Goal: Task Accomplishment & Management: Manage account settings

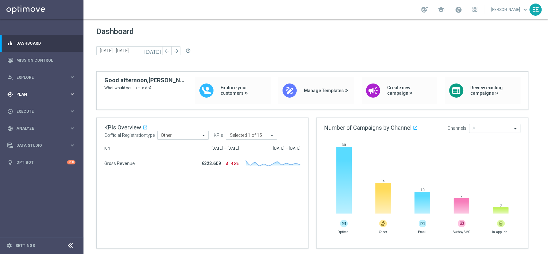
click at [28, 88] on div "gps_fixed Plan keyboard_arrow_right" at bounding box center [41, 94] width 83 height 17
click at [28, 126] on span "Templates" at bounding box center [40, 127] width 46 height 4
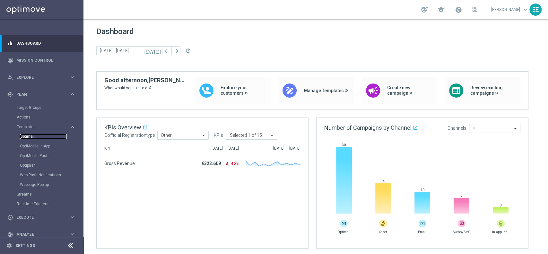
click at [31, 136] on link "Optimail" at bounding box center [43, 136] width 47 height 5
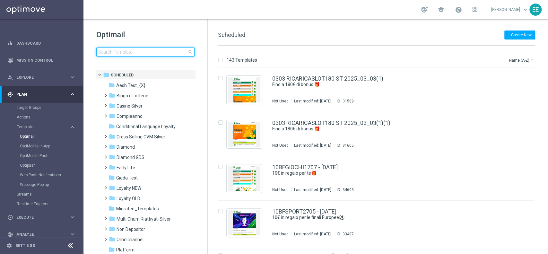
click at [122, 54] on input at bounding box center [145, 52] width 98 height 9
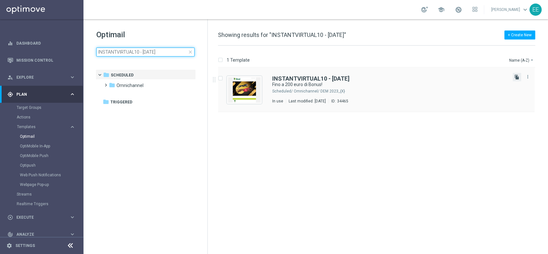
type input "INSTANTVIRTUAL10 - [DATE]"
click at [516, 78] on icon "file_copy" at bounding box center [517, 77] width 5 height 5
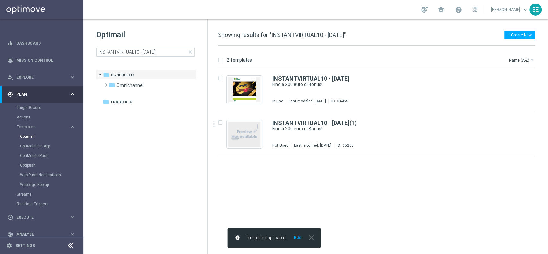
click at [298, 240] on button "Edit" at bounding box center [298, 237] width 8 height 5
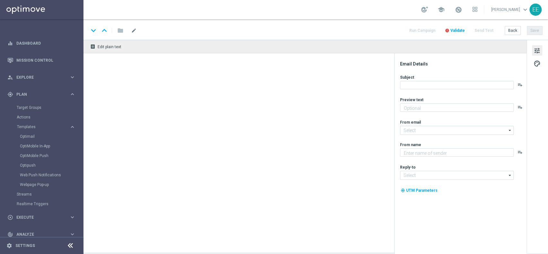
type textarea "Scopri cosa ti abbiamo riservato"
type textarea "Sisal"
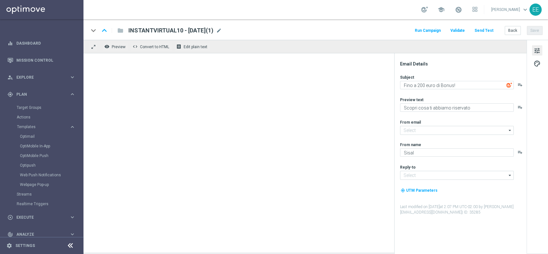
type input "[EMAIL_ADDRESS][DOMAIN_NAME]"
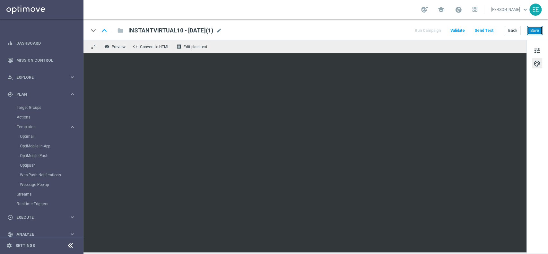
click at [540, 33] on button "Save" at bounding box center [535, 30] width 16 height 9
click at [222, 30] on span "mode_edit" at bounding box center [219, 31] width 6 height 6
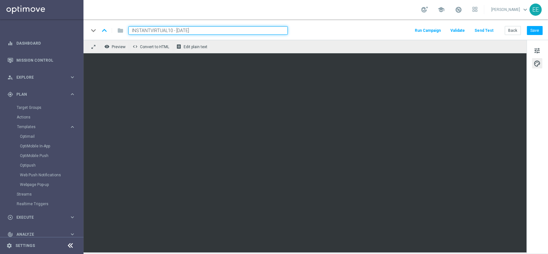
click at [173, 29] on input "INSTANTVIRTUAL10 - [DATE]" at bounding box center [208, 30] width 159 height 8
type input "INSTANTVIRTUAL1108 - [DATE]"
click at [533, 27] on button "Save" at bounding box center [535, 30] width 16 height 9
drag, startPoint x: 221, startPoint y: 30, endPoint x: 49, endPoint y: -20, distance: 179.1
click at [49, 0] on html "equalizer Dashboard Mission Control" at bounding box center [274, 127] width 548 height 254
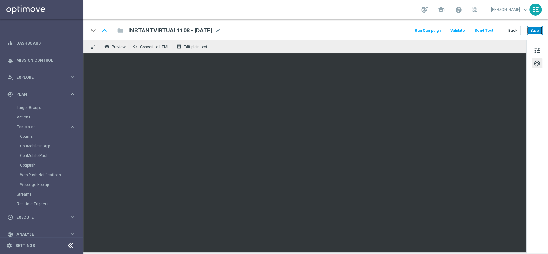
click at [542, 31] on button "Save" at bounding box center [535, 30] width 16 height 9
click at [462, 13] on span at bounding box center [458, 9] width 7 height 7
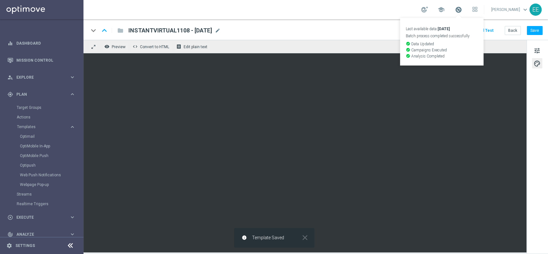
click at [462, 13] on span at bounding box center [458, 9] width 7 height 7
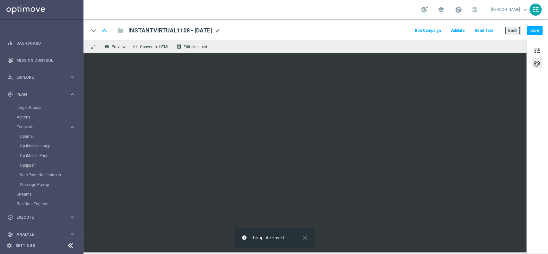
click at [517, 33] on button "Back" at bounding box center [513, 30] width 16 height 9
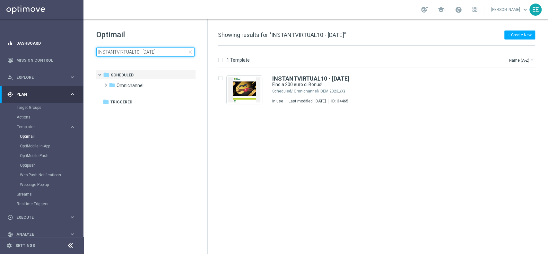
drag, startPoint x: 173, startPoint y: 54, endPoint x: 57, endPoint y: 46, distance: 117.0
click at [57, 46] on main "equalizer Dashboard Mission Control" at bounding box center [274, 127] width 548 height 254
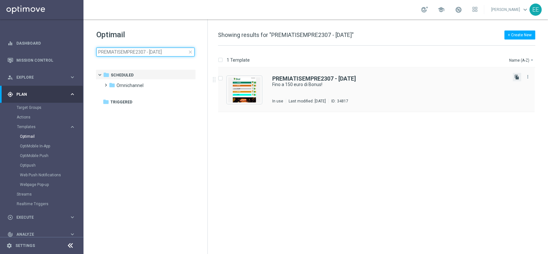
type input "PREMIATISEMPRE2307 - [DATE]"
click at [517, 77] on icon "file_copy" at bounding box center [517, 77] width 5 height 5
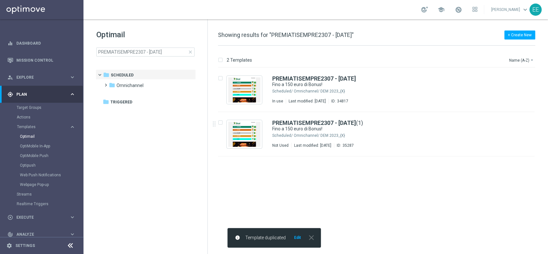
click at [297, 236] on button "Edit" at bounding box center [298, 237] width 8 height 5
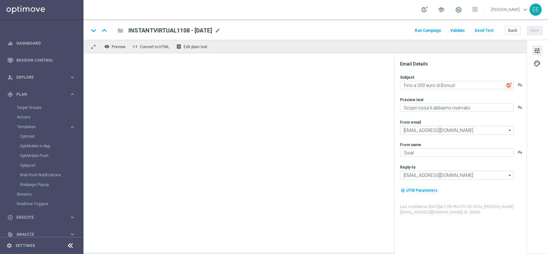
type textarea "Fino a 150 euro di Bonus!"
type textarea "Scopri cosa ti abbiamo riservato!"
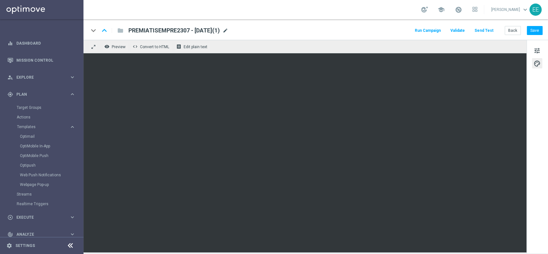
click at [228, 31] on span "mode_edit" at bounding box center [226, 31] width 6 height 6
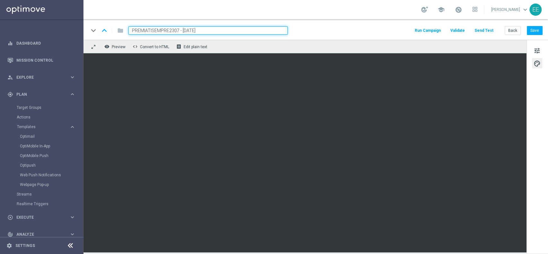
drag, startPoint x: 178, startPoint y: 30, endPoint x: 104, endPoint y: 19, distance: 75.3
click at [104, 19] on section "school [PERSON_NAME] keyboard_arrow_down EE keyboard_arrow_down keyboard_arrow_…" at bounding box center [316, 127] width 465 height 254
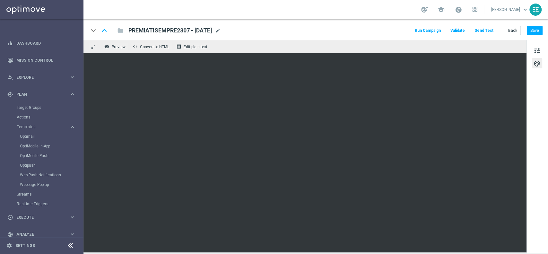
click at [221, 31] on span "mode_edit" at bounding box center [218, 31] width 6 height 6
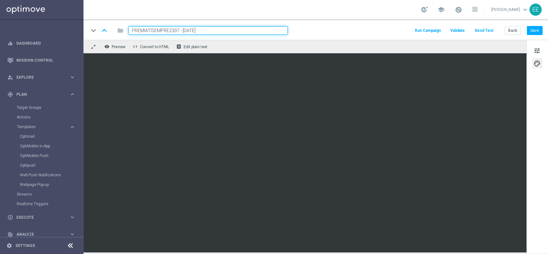
paste input "1108"
type input "PREMIATISEMPRE1108 - [DATE]"
click at [541, 54] on button "tune" at bounding box center [537, 50] width 10 height 10
click at [537, 30] on button "Save" at bounding box center [535, 30] width 16 height 9
drag, startPoint x: 218, startPoint y: 27, endPoint x: 64, endPoint y: 25, distance: 153.6
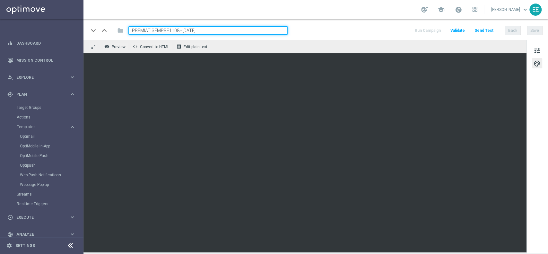
click at [64, 25] on main "equalizer Dashboard Mission Control" at bounding box center [274, 127] width 548 height 254
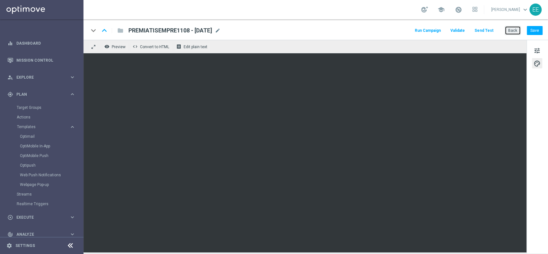
click at [517, 32] on button "Back" at bounding box center [513, 30] width 16 height 9
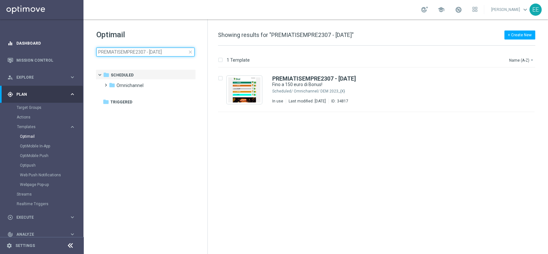
drag, startPoint x: 179, startPoint y: 54, endPoint x: 40, endPoint y: 49, distance: 138.6
click at [40, 49] on main "equalizer Dashboard Mission Control" at bounding box center [274, 127] width 548 height 254
type input "INSTANTVIRTUAL1108 - [DATE]"
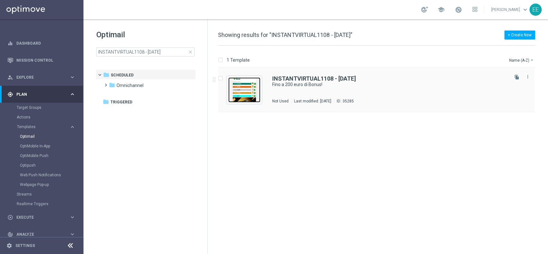
click at [245, 87] on img "Press SPACE to select this row." at bounding box center [244, 89] width 32 height 25
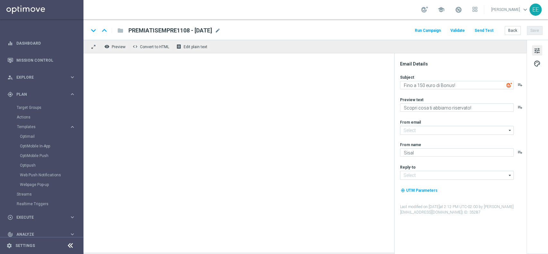
type input "[EMAIL_ADDRESS][DOMAIN_NAME]"
type textarea "Fino a 200 euro di Bonus!"
type textarea "Scopri cosa ti abbiamo riservato"
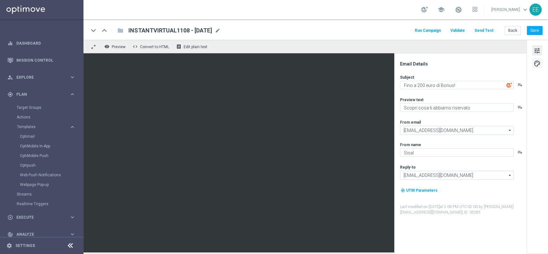
click at [540, 66] on span "palette" at bounding box center [537, 63] width 7 height 8
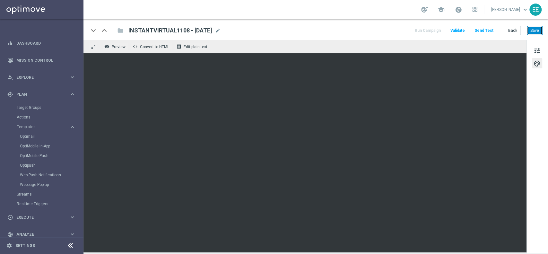
click at [537, 34] on button "Save" at bounding box center [535, 30] width 16 height 9
click at [511, 28] on button "Back" at bounding box center [513, 30] width 16 height 9
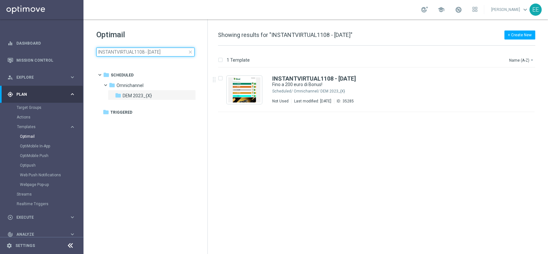
drag, startPoint x: 175, startPoint y: 50, endPoint x: 95, endPoint y: 38, distance: 80.9
click at [95, 38] on div "Optimail INSTANTVIRTUAL1108 - [DATE] close folder 1 Folder folder Scheduled mor…" at bounding box center [146, 59] width 124 height 80
drag, startPoint x: 155, startPoint y: 51, endPoint x: 84, endPoint y: 40, distance: 71.2
click at [84, 40] on div "Optimail PREMIATISEMPRE1108 close folder 1 Folder folder Scheduled more_vert fo…" at bounding box center [146, 59] width 124 height 80
type input "INSTANTVIRTUAL1108 - [DATE]"
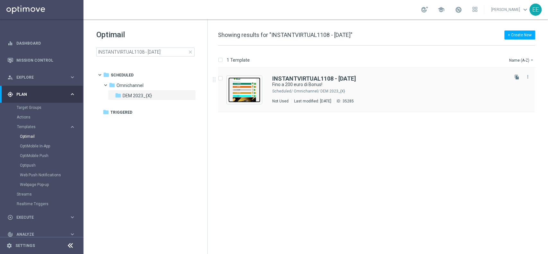
click at [241, 89] on img "Press SPACE to select this row." at bounding box center [244, 89] width 32 height 25
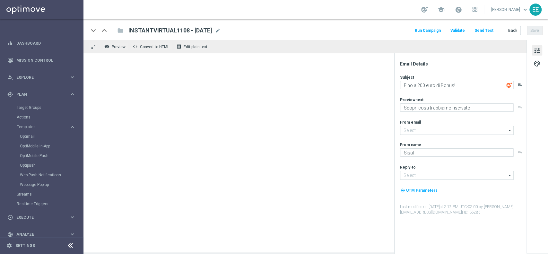
type input "[EMAIL_ADDRESS][DOMAIN_NAME]"
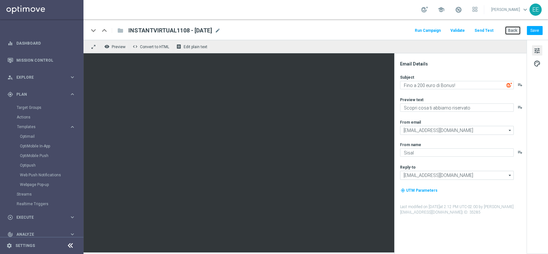
click at [514, 33] on button "Back" at bounding box center [513, 30] width 16 height 9
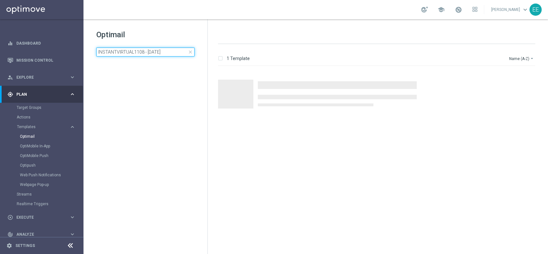
drag, startPoint x: 175, startPoint y: 50, endPoint x: 93, endPoint y: 46, distance: 81.7
click at [93, 46] on div "Optimail INSTANTVIRTUAL1108 - [DATE] close folder 1 Folder create_new_folder Ne…" at bounding box center [146, 59] width 124 height 80
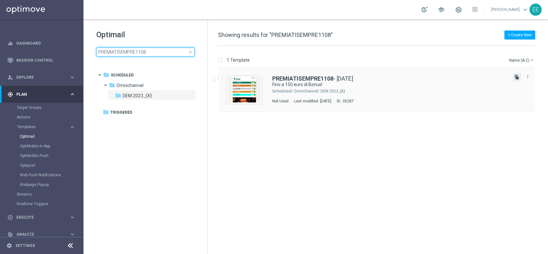
type input "PREMIATISEMPRE1108"
click at [516, 77] on icon "file_copy" at bounding box center [517, 77] width 5 height 5
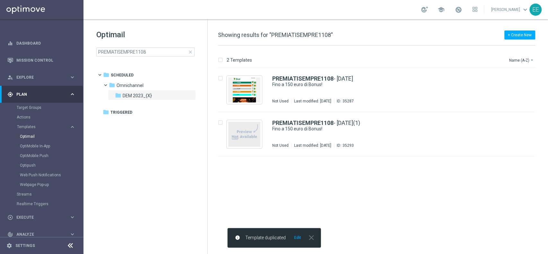
click at [296, 243] on div "info Template duplicated Edit close" at bounding box center [273, 238] width 93 height 20
click at [298, 237] on button "Edit" at bounding box center [298, 237] width 8 height 5
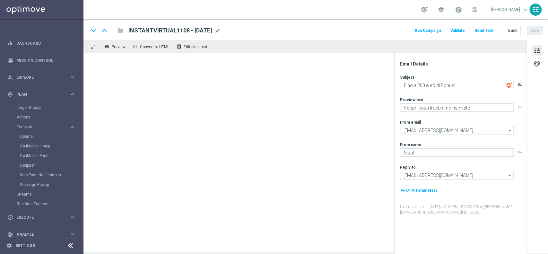
type textarea "Fino a 150 euro di Bonus!"
type textarea "Scopri cosa ti abbiamo riservato!"
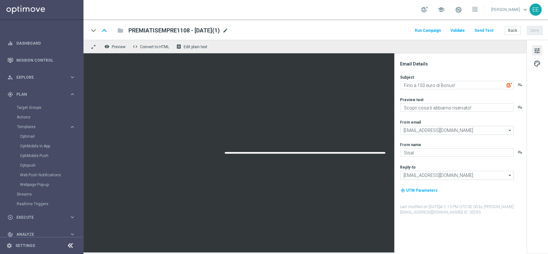
click at [228, 30] on span "mode_edit" at bounding box center [226, 31] width 6 height 6
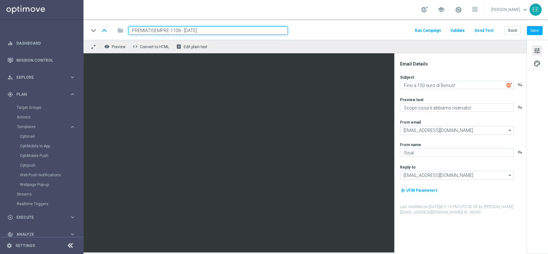
click at [242, 30] on input "PREMIATISEMPRE-1108 - [DATE]" at bounding box center [208, 30] width 159 height 8
type input "PREMIATISEMPRE-1108 - [DATE]"
click at [352, 33] on div "keyboard_arrow_down keyboard_arrow_up folder PREMIATISEMPRE-1108 - [DATE] Run C…" at bounding box center [316, 30] width 454 height 8
click at [539, 34] on button "Save" at bounding box center [535, 30] width 16 height 9
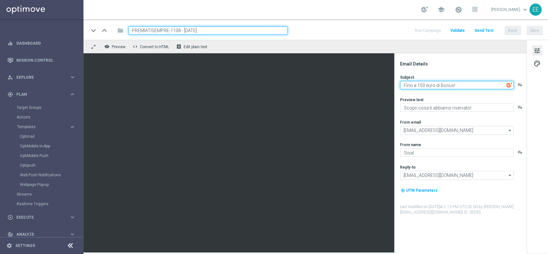
click at [423, 84] on textarea "Fino a 150 euro di Bonus!" at bounding box center [457, 85] width 114 height 8
type textarea "Fino a 150 euro di Bonus!"
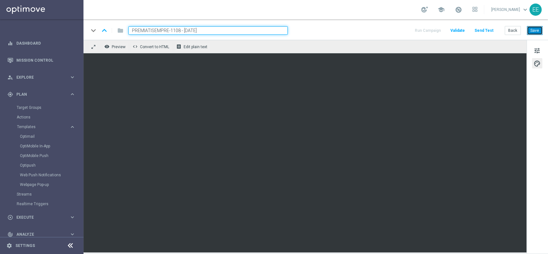
click at [537, 28] on button "Save" at bounding box center [535, 30] width 16 height 9
drag, startPoint x: 213, startPoint y: 32, endPoint x: 75, endPoint y: 31, distance: 138.5
click at [75, 31] on main "equalizer Dashboard Mission Control" at bounding box center [274, 127] width 548 height 254
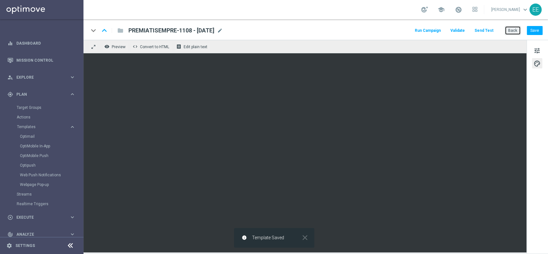
click at [511, 32] on button "Back" at bounding box center [513, 30] width 16 height 9
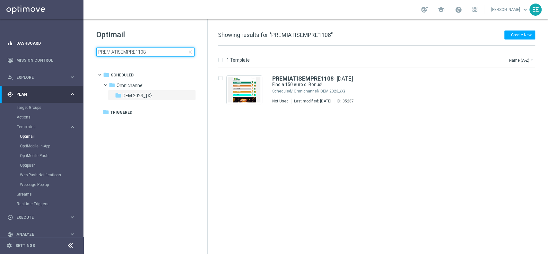
drag, startPoint x: 153, startPoint y: 50, endPoint x: 17, endPoint y: 48, distance: 135.9
click at [17, 48] on main "equalizer Dashboard Mission Control" at bounding box center [274, 127] width 548 height 254
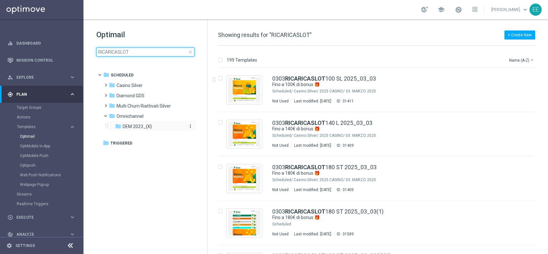
type input "RICARICASLOT"
click at [152, 127] on div "folder DEM 2023_{X}" at bounding box center [149, 126] width 68 height 7
click at [517, 60] on button "Name (A-Z) arrow_drop_down" at bounding box center [522, 60] width 27 height 8
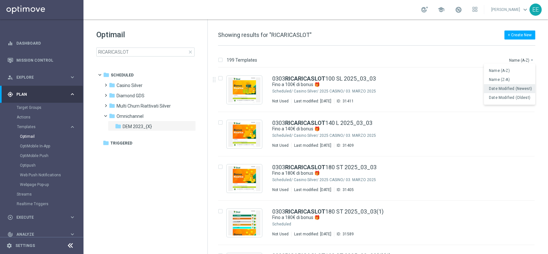
click at [511, 85] on div "Date Modified (Newest)" at bounding box center [509, 88] width 51 height 9
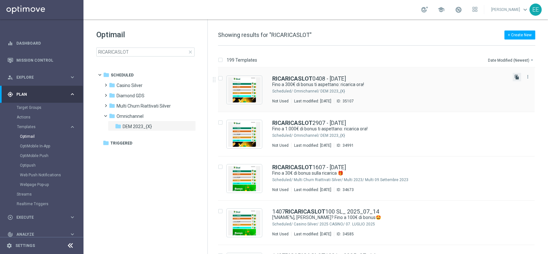
click at [516, 78] on icon "file_copy" at bounding box center [517, 77] width 5 height 5
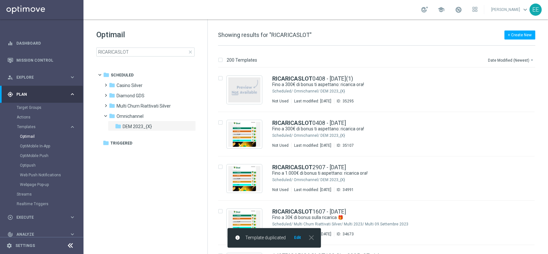
click at [297, 237] on button "Edit" at bounding box center [298, 237] width 8 height 5
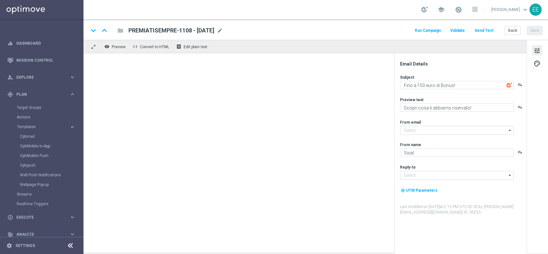
type input "RICARICASLOT0408 - [DATE](1)"
type textarea "Fino a 300€ di bonus ti aspettano: ricarica ora!"
type textarea "Non perderti la promozione!✨"
type input "[EMAIL_ADDRESS][DOMAIN_NAME]"
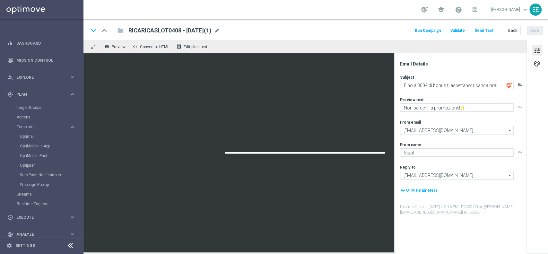
click at [220, 27] on div "RICARICASLOT0408 - [DATE](1) mode_edit" at bounding box center [175, 30] width 92 height 8
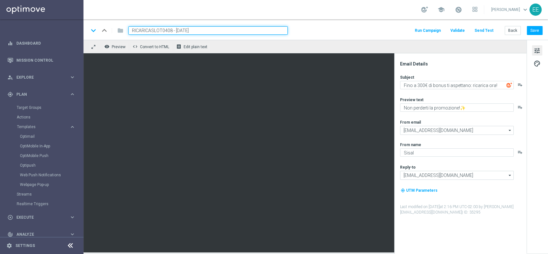
click at [173, 30] on input "RICARICASLOT0408 - [DATE]" at bounding box center [208, 30] width 159 height 8
type input "RICARICASLOT1108 - [DATE]"
click at [421, 83] on textarea "Fino a 300€ di bonus ti aspettano: ricarica ora!" at bounding box center [457, 85] width 114 height 8
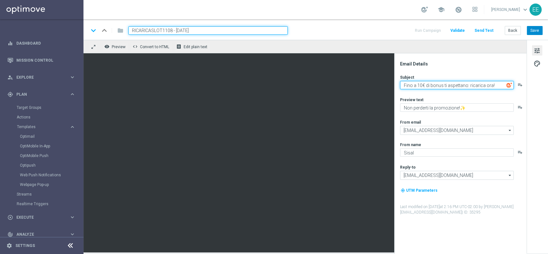
type textarea "Fino a 10€ di bonus ti aspettano: ricarica ora!"
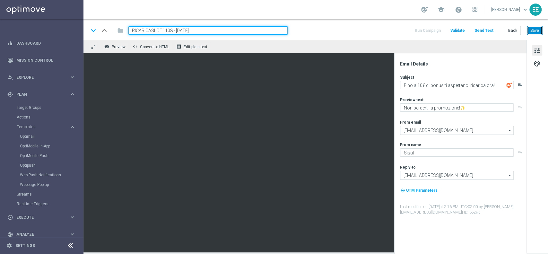
click at [540, 30] on button "Save" at bounding box center [535, 30] width 16 height 9
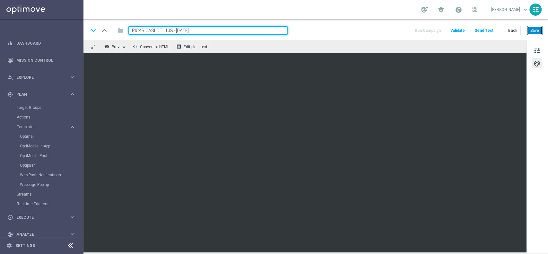
click at [538, 33] on button "Save" at bounding box center [535, 30] width 16 height 9
drag, startPoint x: 208, startPoint y: 30, endPoint x: 18, endPoint y: 27, distance: 190.2
click at [18, 27] on main "equalizer Dashboard Mission Control" at bounding box center [274, 127] width 548 height 254
click at [533, 30] on button "Save" at bounding box center [535, 30] width 16 height 9
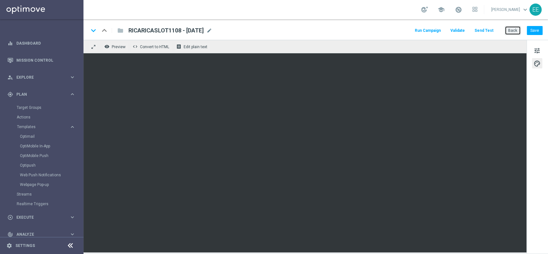
click at [514, 31] on button "Back" at bounding box center [513, 30] width 16 height 9
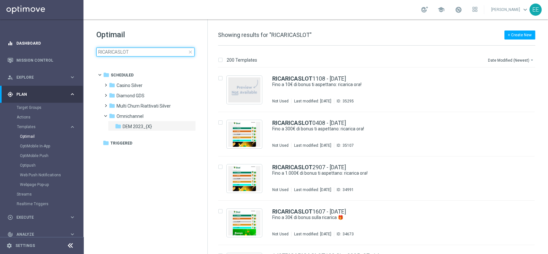
drag, startPoint x: 161, startPoint y: 50, endPoint x: 47, endPoint y: 36, distance: 114.9
click at [47, 36] on main "equalizer Dashboard Mission Control" at bounding box center [274, 127] width 548 height 254
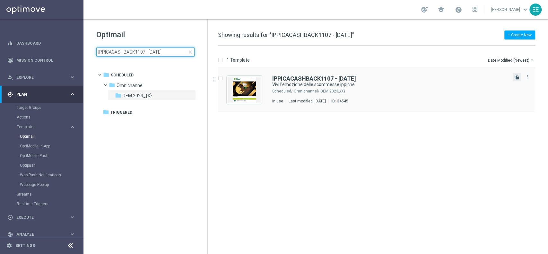
type input "IPPICACASHBACK1107 - [DATE]"
click at [517, 79] on icon "file_copy" at bounding box center [517, 77] width 5 height 5
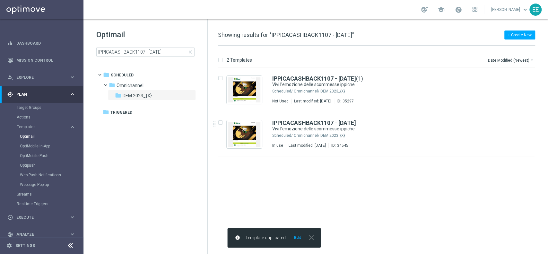
click at [298, 239] on button "Edit" at bounding box center [298, 237] width 8 height 5
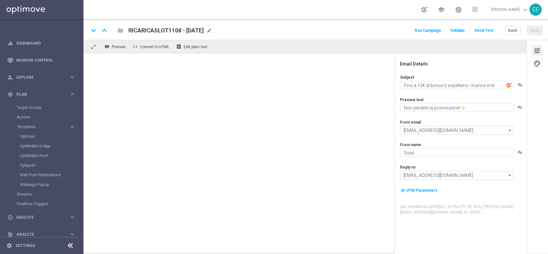
type textarea "Vivi l'emozione delle scommesse ippiche"
type textarea "Fino a 150€"
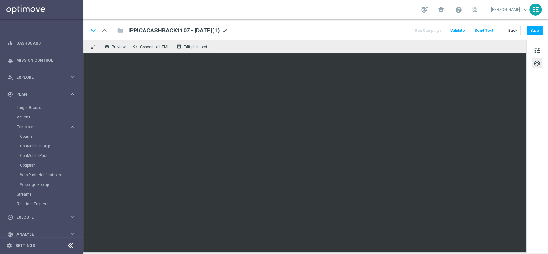
click at [228, 30] on span "mode_edit" at bounding box center [226, 31] width 6 height 6
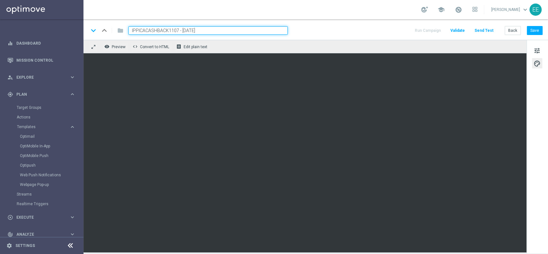
click at [177, 29] on input "IPPICACASHBACK1107 - [DATE]" at bounding box center [208, 30] width 159 height 8
type input "IPPICACASHBACK1108 - [DATE]"
click at [226, 32] on input "IPPICACASHBACK1108 - [DATE]" at bounding box center [208, 30] width 159 height 8
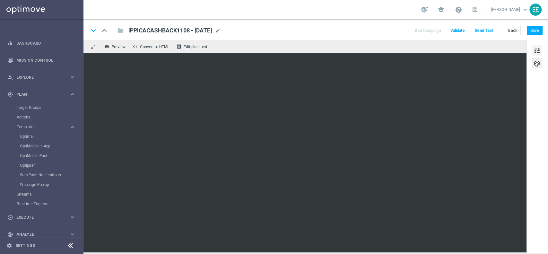
click at [537, 49] on span "tune" at bounding box center [537, 51] width 7 height 8
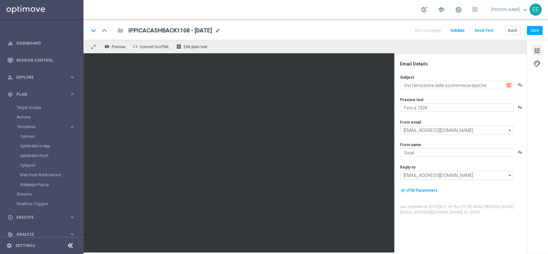
click at [538, 55] on div "tune palette" at bounding box center [538, 147] width 22 height 214
click at [540, 62] on span "palette" at bounding box center [537, 63] width 7 height 8
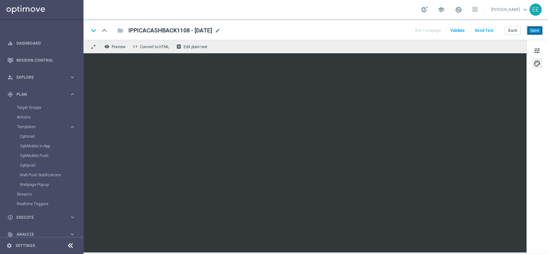
click at [536, 28] on button "Save" at bounding box center [535, 30] width 16 height 9
click at [538, 32] on button "Save" at bounding box center [535, 30] width 16 height 9
click at [31, 108] on link "Target Groups" at bounding box center [42, 107] width 50 height 5
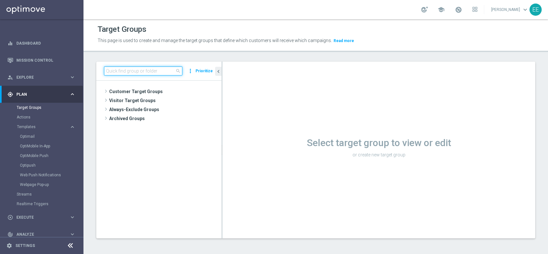
click at [163, 71] on input at bounding box center [143, 71] width 78 height 9
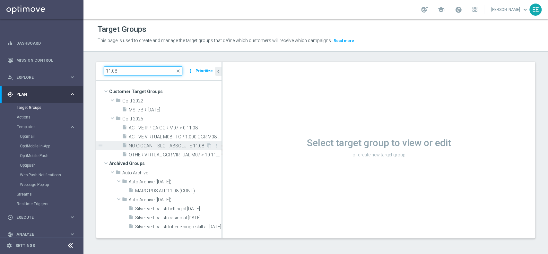
type input "11.08"
click at [165, 147] on span "NO GIOCANTI SLOT ABSOLUTE 11.08" at bounding box center [167, 145] width 77 height 5
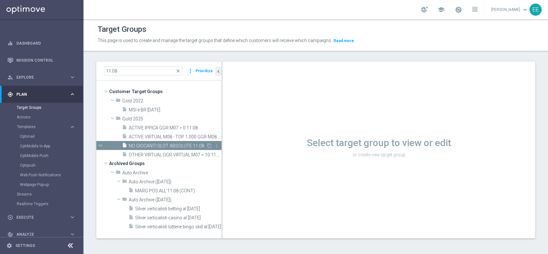
click at [165, 147] on span "NO GIOCANTI SLOT ABSOLUTE 11.08" at bounding box center [167, 145] width 77 height 5
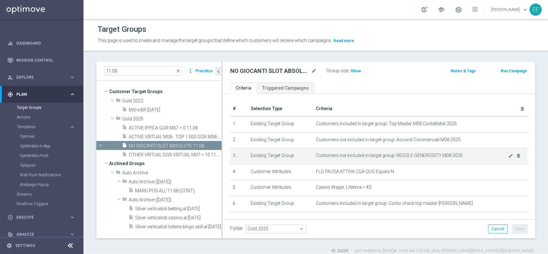
scroll to position [30, 0]
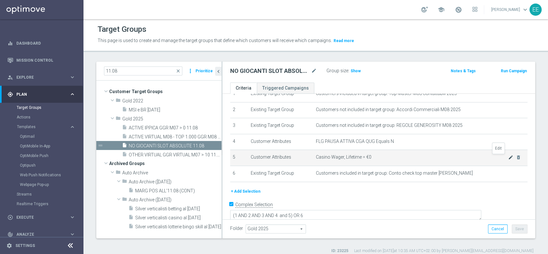
click at [509, 158] on icon "mode_edit" at bounding box center [511, 157] width 5 height 5
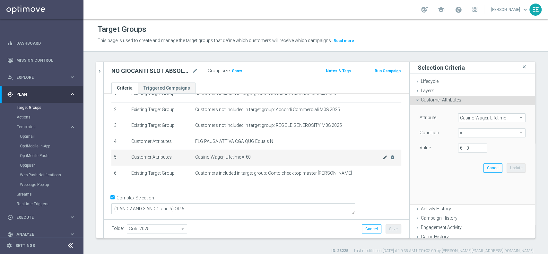
scroll to position [23, 0]
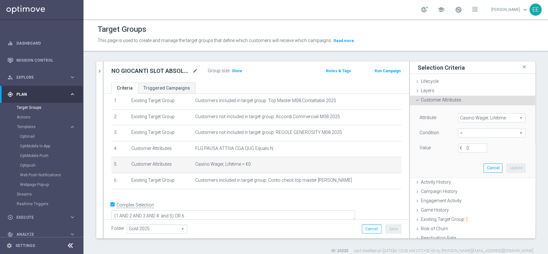
click at [437, 99] on span "Customer Attributes" at bounding box center [441, 99] width 40 height 5
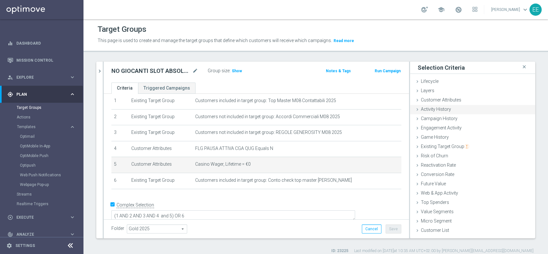
click at [438, 105] on div "Activity History done" at bounding box center [472, 110] width 125 height 10
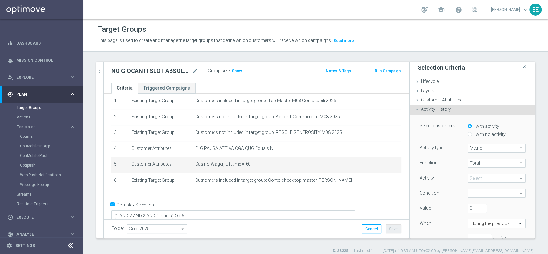
click at [468, 135] on div "with no activity" at bounding box center [497, 135] width 58 height 8
click at [468, 134] on input "with no activity" at bounding box center [470, 134] width 4 height 4
radio input "true"
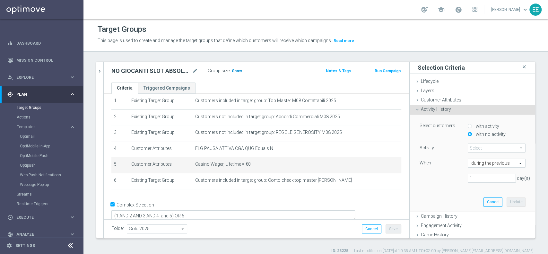
click at [237, 72] on span "Show" at bounding box center [237, 71] width 10 height 4
click at [471, 149] on span at bounding box center [496, 148] width 57 height 8
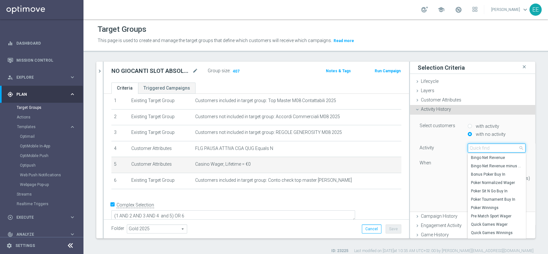
click at [471, 149] on input "search" at bounding box center [497, 148] width 58 height 9
type input "casino"
click at [493, 179] on label "Casino Wager" at bounding box center [497, 183] width 58 height 8
type input "Casino Wager"
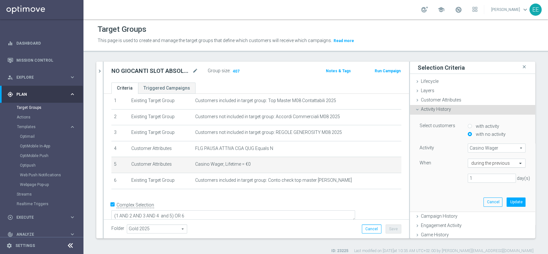
click at [472, 162] on input "text" at bounding box center [491, 164] width 38 height 6
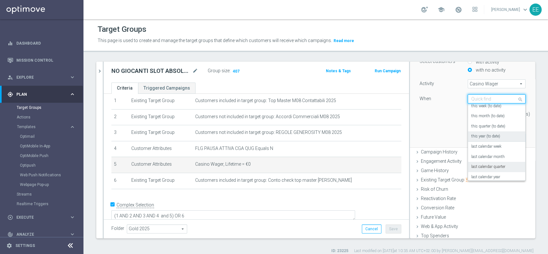
scroll to position [22, 0]
click at [475, 138] on label "this year (to date)" at bounding box center [486, 137] width 29 height 5
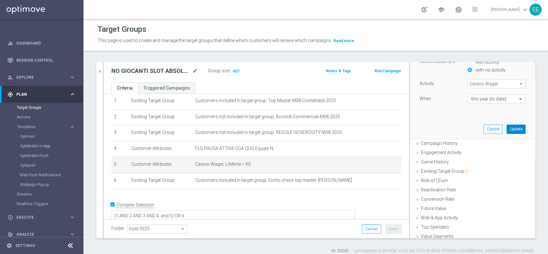
click at [508, 129] on button "Update" at bounding box center [516, 129] width 19 height 9
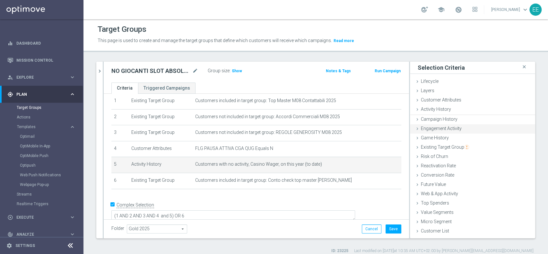
scroll to position [0, 0]
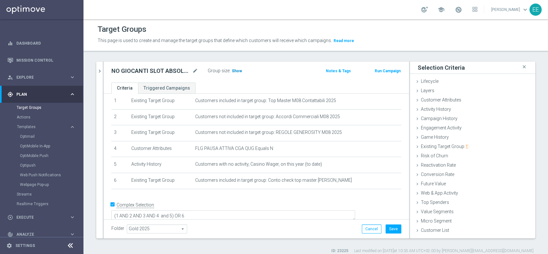
click at [236, 70] on span "Show" at bounding box center [237, 71] width 10 height 4
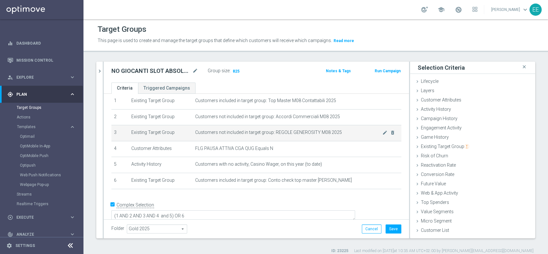
scroll to position [5, 0]
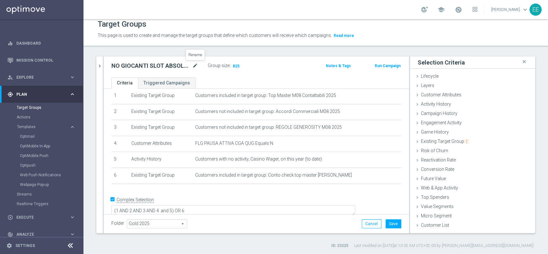
click at [195, 67] on icon "mode_edit" at bounding box center [195, 66] width 6 height 8
click at [176, 65] on input "NO GIOCANTI SLOT ABSOLUTE 11.08" at bounding box center [154, 66] width 87 height 9
type input "NO GIOCANTI SLOT 2025 11.08"
click at [387, 223] on button "Save" at bounding box center [394, 223] width 16 height 9
click at [95, 67] on div "11.08 close more_vert Prioritize Customer Target Groups library_add create_new_…" at bounding box center [316, 153] width 465 height 192
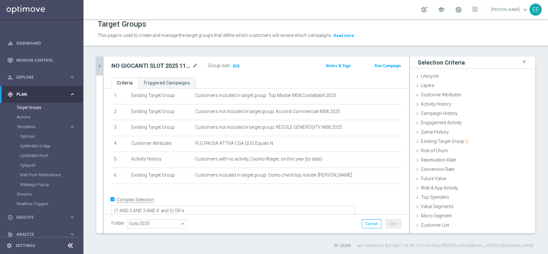
click at [100, 67] on icon "chevron_right" at bounding box center [100, 66] width 6 height 6
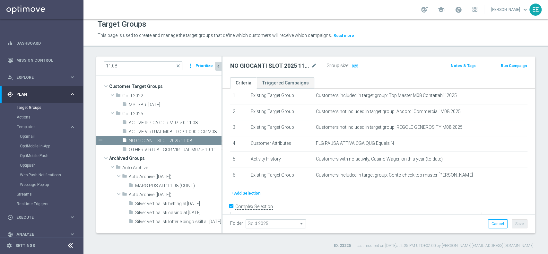
scroll to position [30, 0]
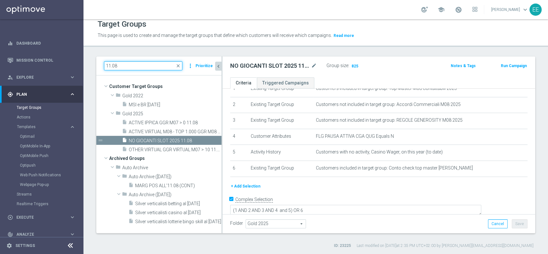
click at [139, 67] on input "11.08" at bounding box center [143, 65] width 78 height 9
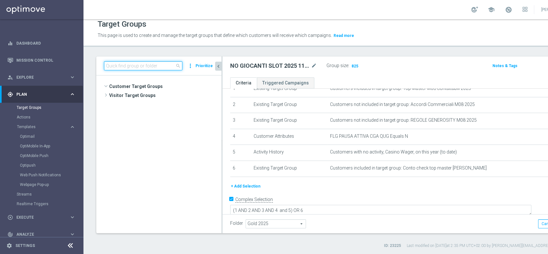
scroll to position [6428, 0]
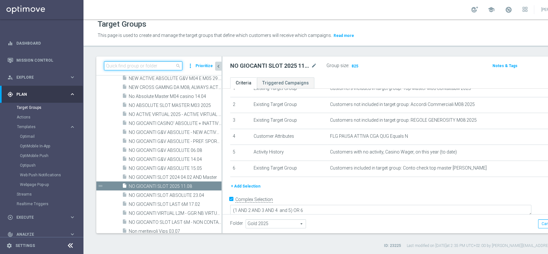
click at [139, 67] on input at bounding box center [143, 65] width 78 height 9
click at [139, 67] on input "2^" at bounding box center [143, 65] width 78 height 9
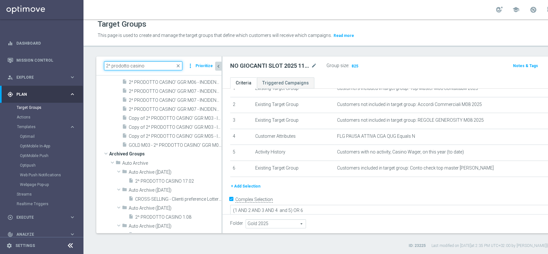
scroll to position [243, 0]
type input "2^ prodotto casino"
click at [159, 110] on span "2^ PRODOTTO CASINO' GGR M07 - INCIDENZA GGR CASINO' M07 > 20% GGR M07 06.08" at bounding box center [168, 108] width 78 height 5
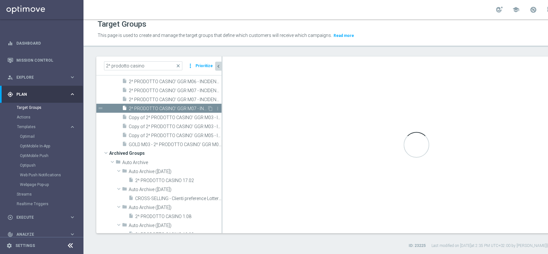
type textarea "(1 AND 2 AND 3 AND 5 AND 6 and 7 and 8) or 4"
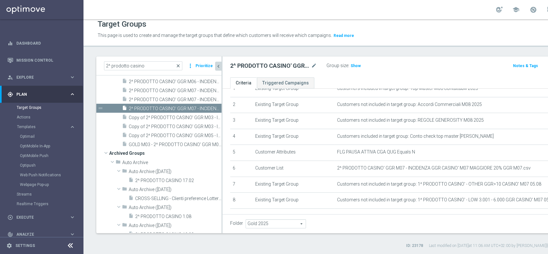
click at [181, 66] on span "close" at bounding box center [178, 65] width 5 height 5
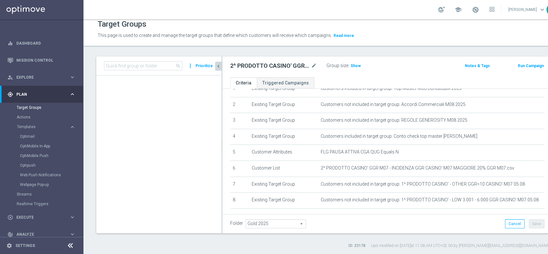
scroll to position [17589, 0]
click at [149, 64] on input at bounding box center [143, 65] width 78 height 9
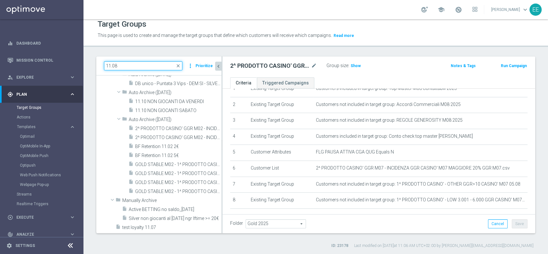
scroll to position [0, 0]
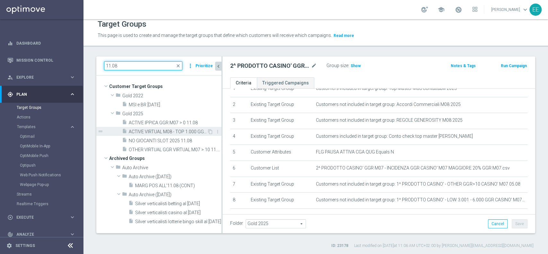
type input "11.08"
click at [153, 131] on span "ACTIVE VIRTUAL M08 - TOP 1.000 GGR M08 11.08" at bounding box center [168, 131] width 78 height 5
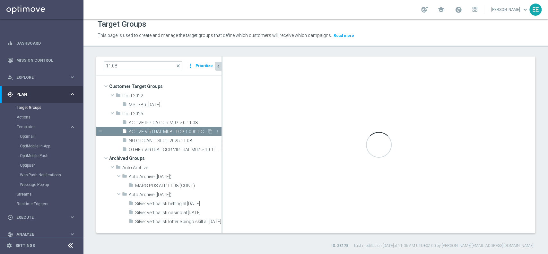
type textarea "(1 AND 2 AND 3 AND 5 and 6) or 4"
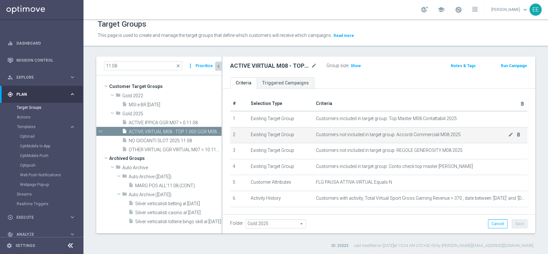
scroll to position [30, 0]
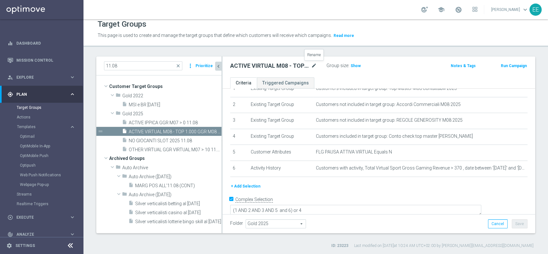
click at [314, 65] on icon "mode_edit" at bounding box center [314, 66] width 6 height 8
click at [302, 67] on input "ACTIVE VIRTUAL M08 - TOP 1.000 GGR M08 11.08" at bounding box center [273, 66] width 87 height 9
type input "ACTIVE VIRTUAL M08 - TOP 1.000 GGR M07 11.08"
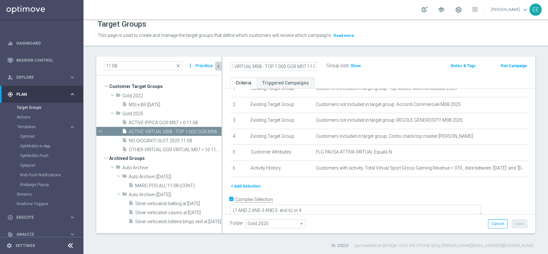
click at [475, 230] on div "Folder Gold 2025 Gold 2025 arrow_drop_down search Cancel Save Saving..." at bounding box center [379, 223] width 313 height 19
click at [512, 226] on button "Save" at bounding box center [520, 223] width 16 height 9
click at [358, 70] on div "ACTIVE VIRTUAL M08 - TOP 1.000 GGR M07 11.08 mode_edit Group size : Show Notes …" at bounding box center [379, 67] width 313 height 21
click at [355, 67] on span "Show" at bounding box center [356, 66] width 10 height 4
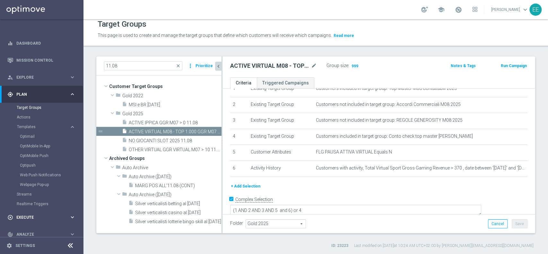
click at [27, 215] on div "play_circle_outline Execute" at bounding box center [38, 218] width 62 height 6
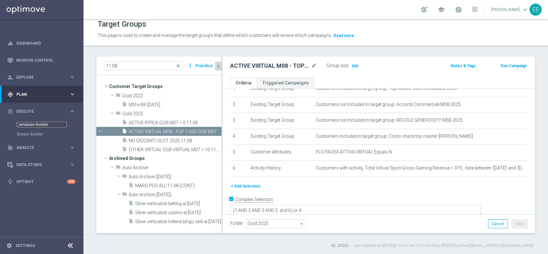
click at [39, 123] on link "Campaign Builder" at bounding box center [42, 124] width 50 height 5
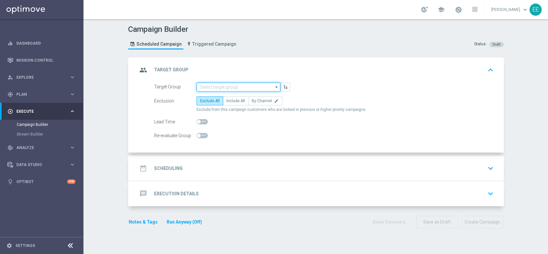
click at [227, 91] on input at bounding box center [239, 87] width 84 height 9
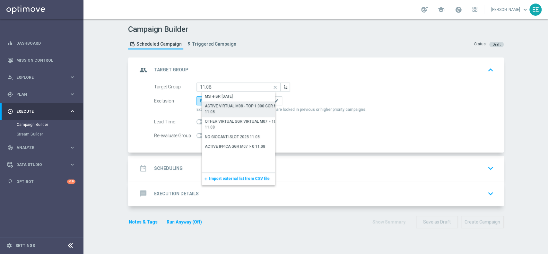
click at [239, 110] on div "ACTIVE VIRTUAL M08 - TOP 1.000 GGR M07 11.08" at bounding box center [244, 109] width 78 height 12
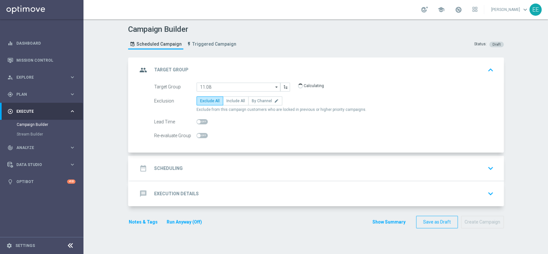
type input "ACTIVE VIRTUAL M08 - TOP 1.000 GGR M07 11.08"
click at [229, 102] on span "Include All" at bounding box center [236, 101] width 19 height 4
click at [229, 102] on input "Include All" at bounding box center [229, 102] width 4 height 4
radio input "true"
click at [213, 163] on div "date_range Scheduling keyboard_arrow_down" at bounding box center [317, 168] width 359 height 12
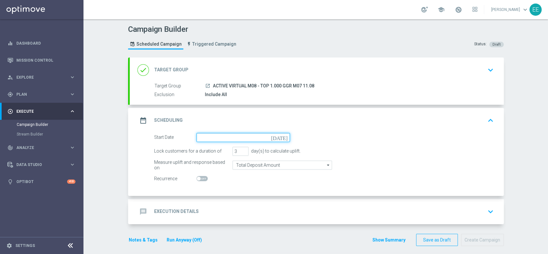
click at [239, 134] on input at bounding box center [243, 137] width 93 height 9
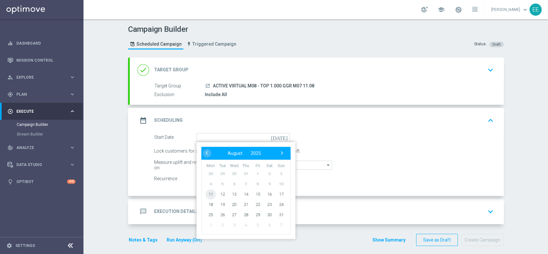
click at [206, 191] on span "11" at bounding box center [211, 194] width 10 height 10
type input "[DATE]"
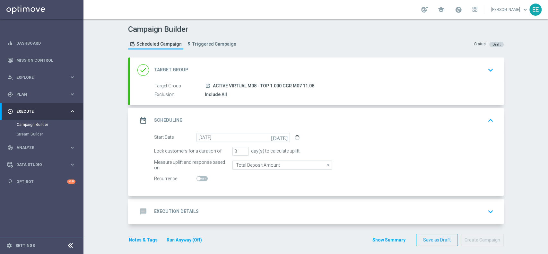
click at [244, 203] on div "message Execution Details keyboard_arrow_down" at bounding box center [317, 211] width 374 height 25
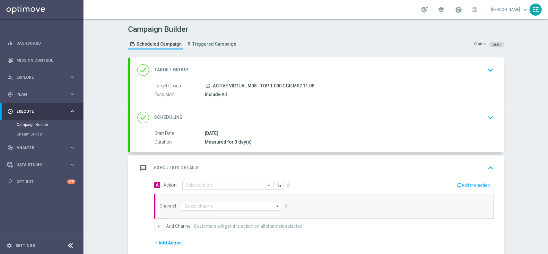
click at [208, 183] on input "text" at bounding box center [222, 185] width 72 height 5
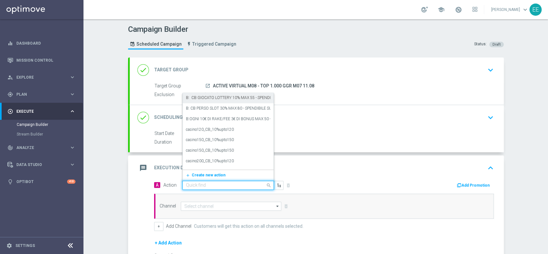
paste input "ACTIVE VIRTUAL M08 - TOP 1.000 GGR M07"
type input "ACTIVE VIRTUAL M08 - TOP 1.000 GGR M07"
paste input "RICEVI 1 EURO OGNI 30 EURO DI GIOCATO VIRTUAL FINO MAX 200 EURO - SPENDIBILE VI…"
type input "RICEVI 1 EURO OGNI 30 EURO DI GIOCATO VIRTUAL FINO MAX 200 EURO - SPENDIBILE VI…"
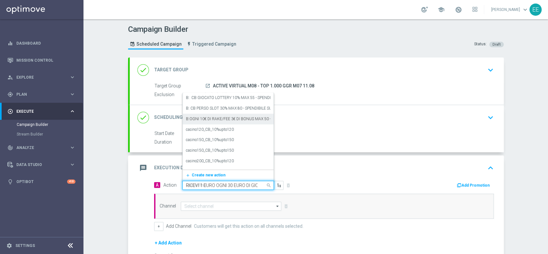
scroll to position [0, 120]
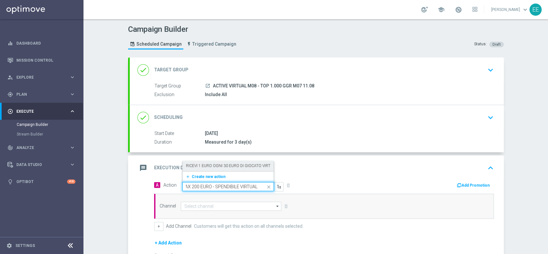
click at [213, 166] on label "RICEVI 1 EURO OGNI 30 EURO DI GIOCATO VIRTUAL FINO MAX 200 EURO - SPENDIBILE VI…" at bounding box center [271, 165] width 170 height 5
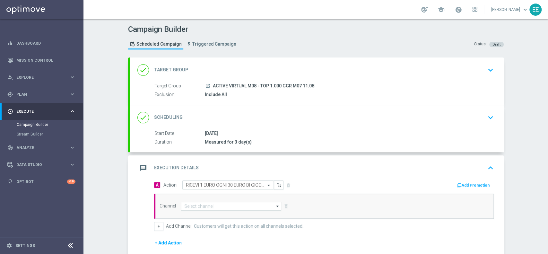
scroll to position [0, 0]
click at [463, 188] on button "Add Promotion" at bounding box center [475, 185] width 36 height 7
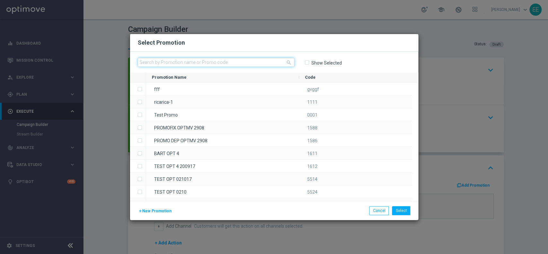
click at [170, 60] on input "text" at bounding box center [216, 62] width 157 height 9
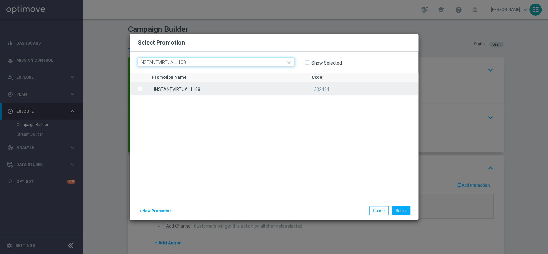
type input "INSTANTVIRTUAL1108"
click at [202, 89] on div "INSTANTVIRTUAL1108" at bounding box center [226, 89] width 160 height 13
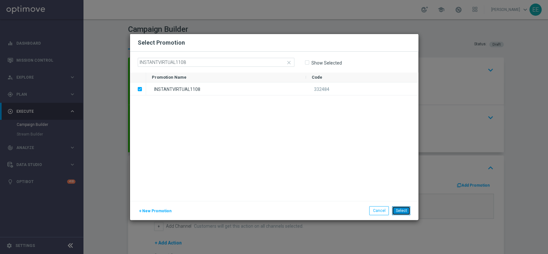
click at [401, 206] on button "Select" at bounding box center [401, 210] width 18 height 9
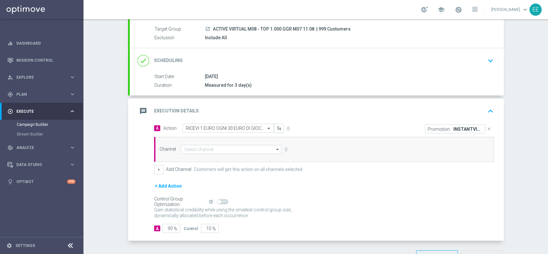
scroll to position [59, 0]
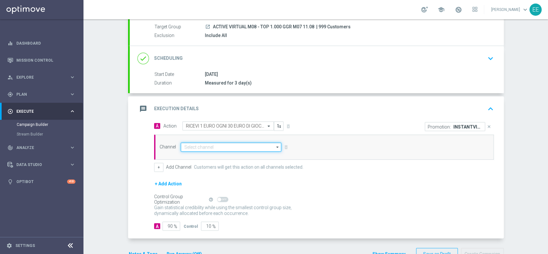
click at [199, 144] on input at bounding box center [231, 147] width 101 height 9
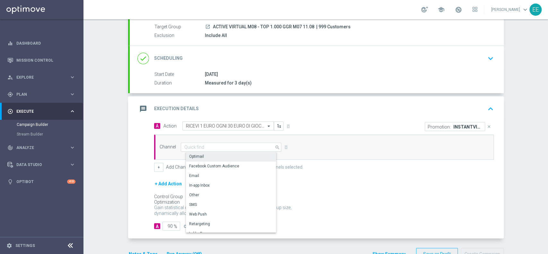
click at [205, 157] on div "Optimail" at bounding box center [234, 156] width 96 height 9
type input "Optimail"
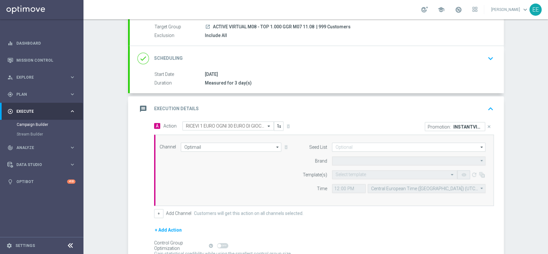
type input "Sisal Marketing"
click at [351, 176] on input "text" at bounding box center [388, 174] width 105 height 5
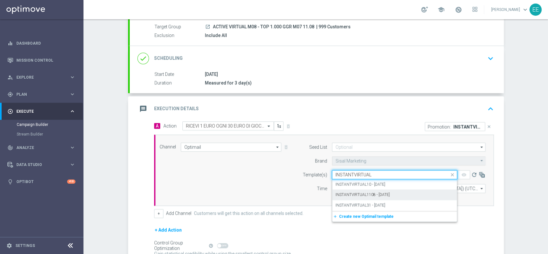
click at [374, 194] on label "INSTANTVIRTUAL1108 - [DATE]" at bounding box center [363, 194] width 54 height 5
type input "INSTANTVIRTUAL"
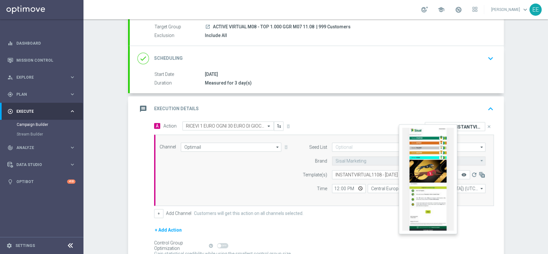
click at [461, 173] on icon "remove_red_eye" at bounding box center [463, 174] width 5 height 5
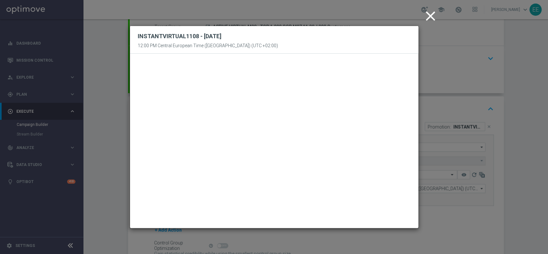
click at [426, 14] on icon "close" at bounding box center [431, 16] width 16 height 16
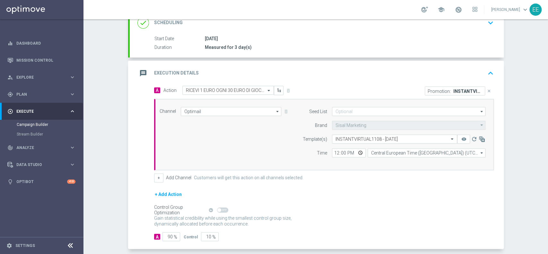
scroll to position [95, 0]
click at [334, 153] on input "12:00" at bounding box center [349, 152] width 34 height 9
type input "18:00"
click at [154, 181] on button "+" at bounding box center [158, 177] width 9 height 9
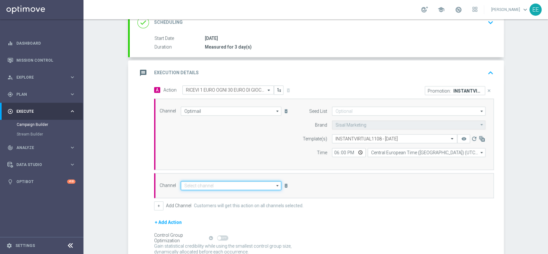
click at [192, 182] on input at bounding box center [231, 185] width 101 height 9
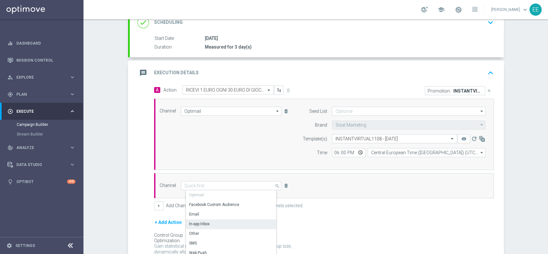
click at [220, 222] on div "In-app Inbox" at bounding box center [234, 223] width 96 height 9
type input "In-app Inbox"
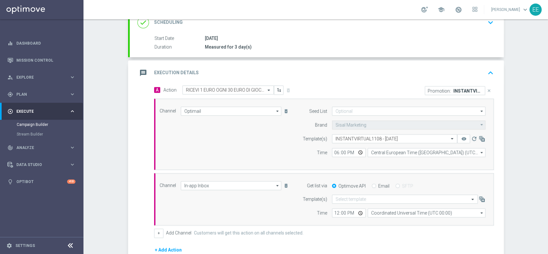
click at [372, 185] on input "Email" at bounding box center [374, 186] width 4 height 4
radio input "true"
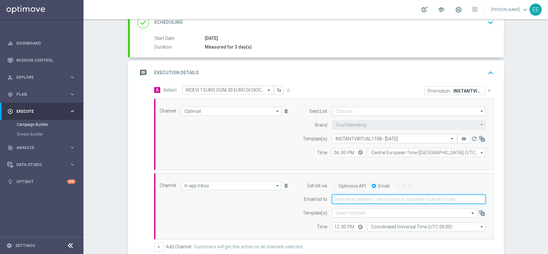
click at [358, 199] on input "email" at bounding box center [409, 199] width 154 height 9
type input "[PERSON_NAME][EMAIL_ADDRESS][DOMAIN_NAME]"
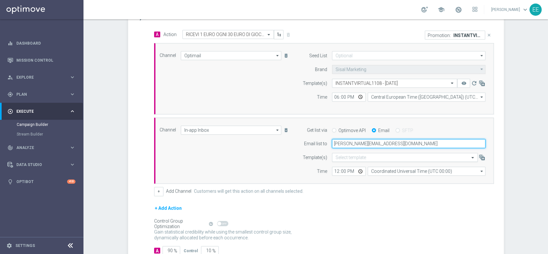
scroll to position [152, 0]
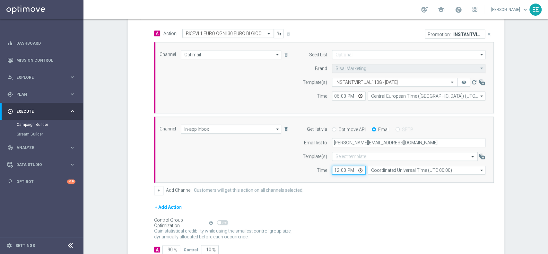
click at [333, 173] on input "12:00" at bounding box center [349, 170] width 34 height 9
type input "15:00"
click at [362, 192] on div "+ Add Channel Customers will get this action on all channels selected." at bounding box center [324, 190] width 340 height 9
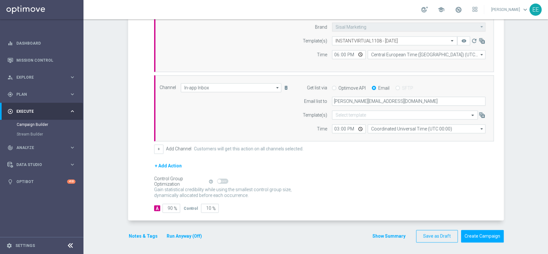
click at [132, 234] on button "Notes & Tags" at bounding box center [143, 236] width 30 height 8
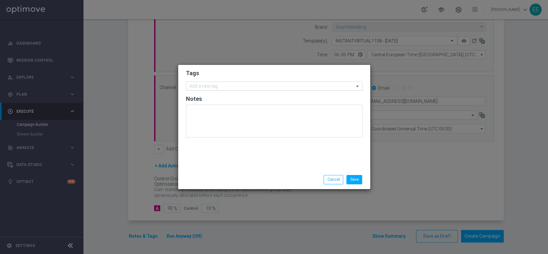
click at [222, 88] on input "text" at bounding box center [272, 86] width 165 height 5
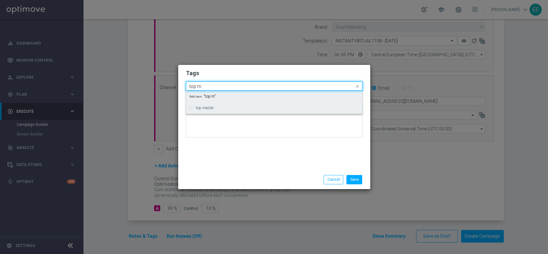
click at [222, 105] on div "top master" at bounding box center [275, 108] width 170 height 10
type input "top m"
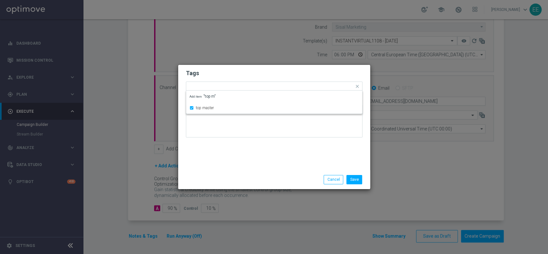
click at [226, 139] on div at bounding box center [274, 124] width 177 height 38
click at [236, 84] on input "text" at bounding box center [288, 86] width 132 height 5
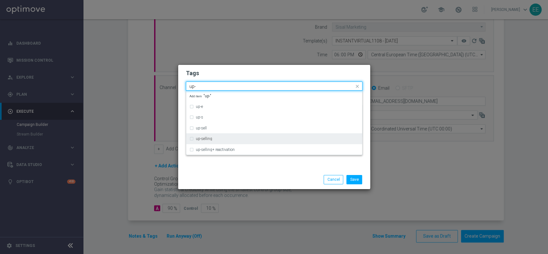
click at [223, 140] on div "up-selling" at bounding box center [277, 139] width 163 height 4
type input "up-"
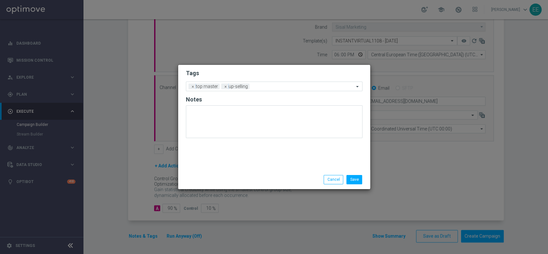
click at [230, 180] on div "Save Cancel" at bounding box center [274, 179] width 186 height 9
click at [262, 85] on input "text" at bounding box center [303, 86] width 102 height 5
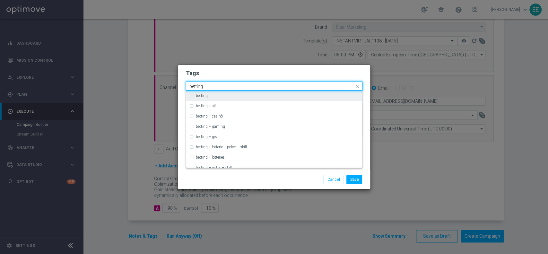
click at [243, 99] on div "betting" at bounding box center [275, 96] width 170 height 10
type input "betting"
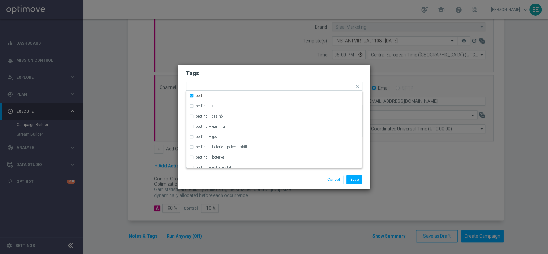
click at [284, 67] on div "Tags Quick find × top master × up-selling × betting betting betting + all betti…" at bounding box center [274, 117] width 192 height 105
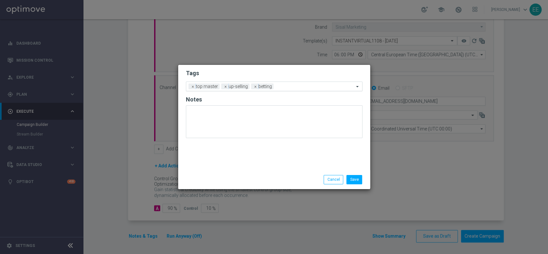
click at [292, 84] on input "text" at bounding box center [315, 86] width 78 height 5
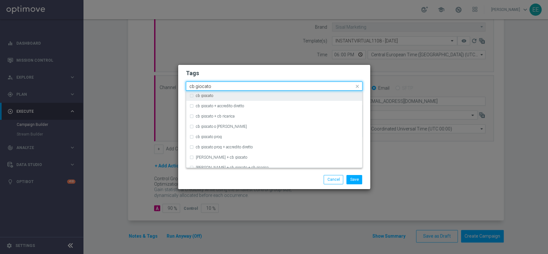
click at [263, 93] on div "cb giocato" at bounding box center [275, 96] width 170 height 10
type input "cb giocato"
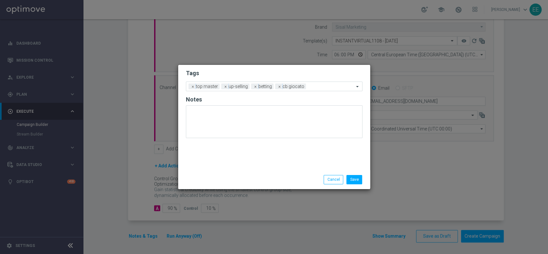
click at [280, 79] on form "Tags Add a new tag × top master × up-selling × betting × cb giocato Notes" at bounding box center [274, 105] width 177 height 75
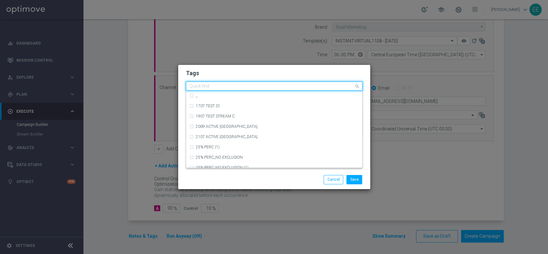
click at [323, 84] on input "text" at bounding box center [272, 86] width 165 height 5
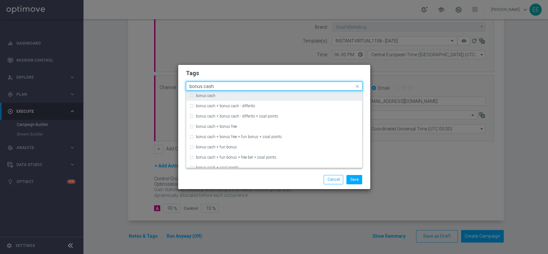
click at [298, 91] on div "bonus cash" at bounding box center [275, 96] width 170 height 10
type input "bonus cash"
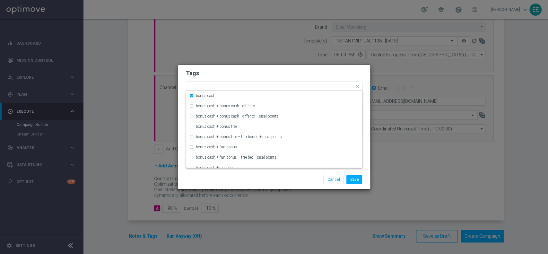
click at [302, 78] on form "Tags Quick find × top master × up-selling × betting × cb giocato × bonus cash b…" at bounding box center [274, 105] width 177 height 75
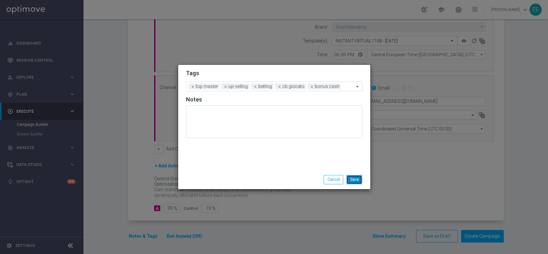
click at [360, 179] on button "Save" at bounding box center [355, 179] width 16 height 9
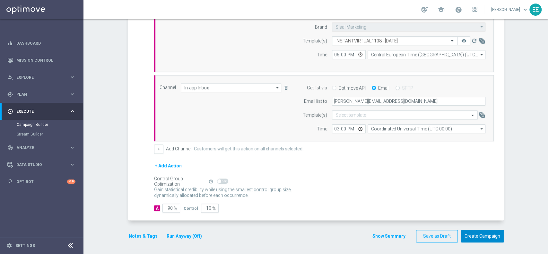
click at [489, 234] on button "Create Campaign" at bounding box center [482, 236] width 43 height 13
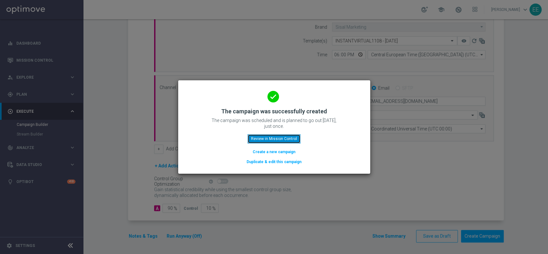
click at [282, 138] on button "Review in Mission Control" at bounding box center [274, 138] width 53 height 9
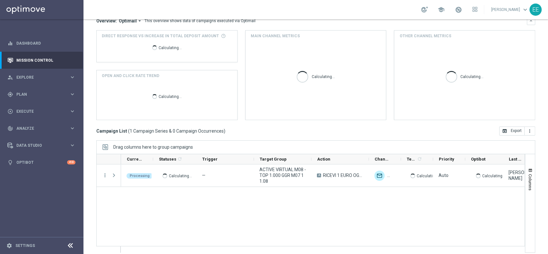
scroll to position [63, 0]
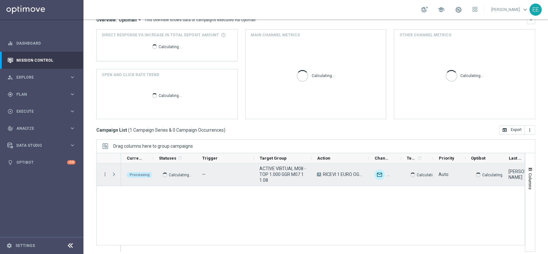
click at [116, 174] on span at bounding box center [114, 174] width 6 height 5
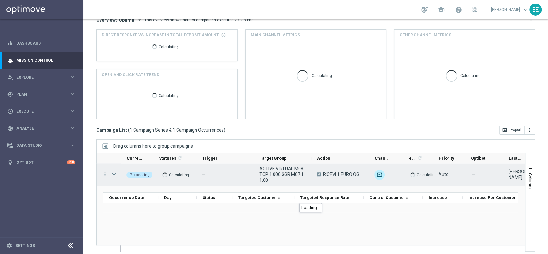
click at [116, 174] on span "Press SPACE to select this row." at bounding box center [114, 174] width 6 height 5
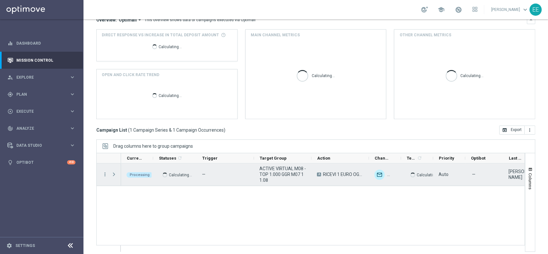
click at [116, 174] on span "Press SPACE to select this row." at bounding box center [114, 174] width 6 height 5
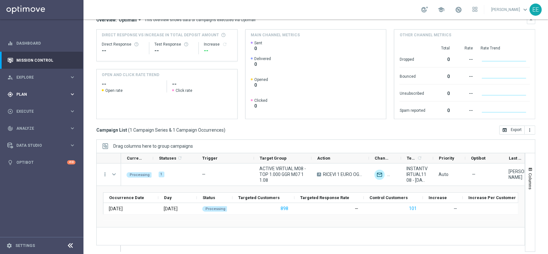
click at [36, 91] on div "gps_fixed Plan keyboard_arrow_right" at bounding box center [41, 94] width 83 height 17
click at [32, 104] on div "Target Groups" at bounding box center [50, 108] width 66 height 10
click at [31, 107] on link "Target Groups" at bounding box center [42, 107] width 50 height 5
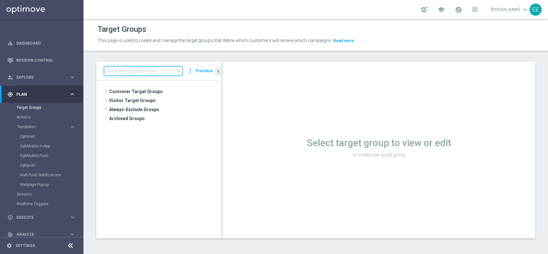
click at [124, 70] on input at bounding box center [143, 71] width 78 height 9
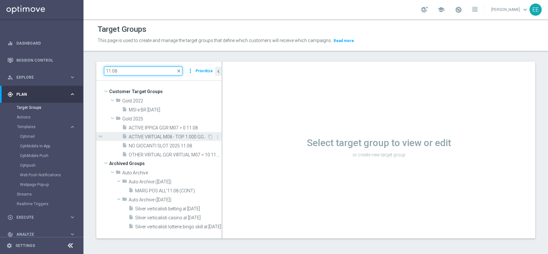
type input "11.08"
click at [163, 138] on span "ACTIVE VIRTUAL M08 - TOP 1.000 GGR M07 11.08" at bounding box center [168, 136] width 78 height 5
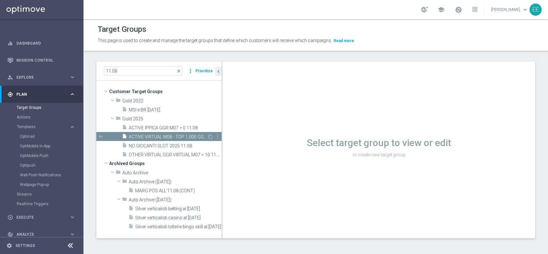
click at [159, 139] on span "ACTIVE VIRTUAL M08 - TOP 1.000 GGR M07 11.08" at bounding box center [168, 136] width 78 height 5
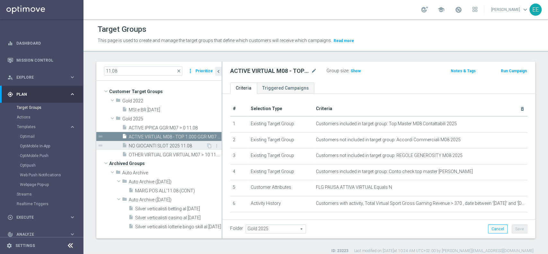
click at [180, 143] on span "NO GIOCANTI SLOT 2025 11.08" at bounding box center [167, 145] width 77 height 5
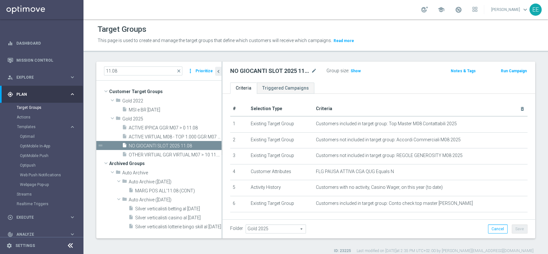
scroll to position [30, 0]
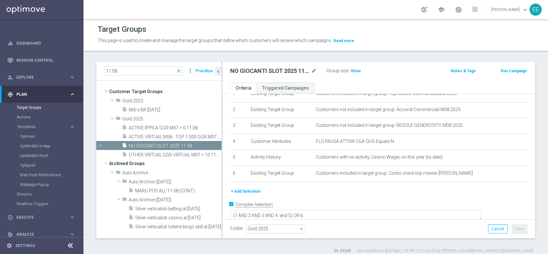
click at [249, 191] on button "+ Add Selection" at bounding box center [245, 191] width 31 height 7
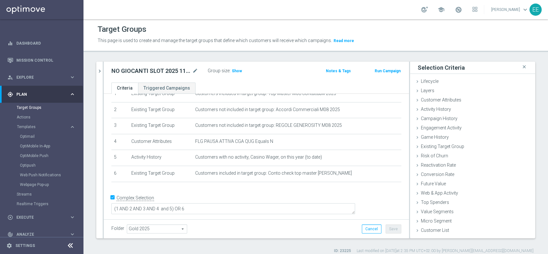
scroll to position [23, 0]
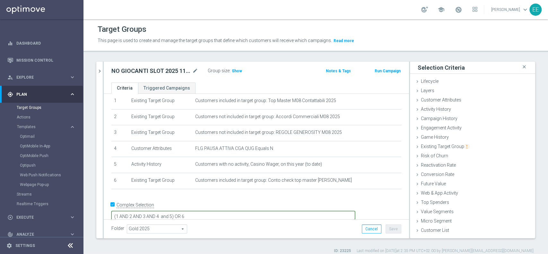
click at [218, 211] on textarea "(1 AND 2 AND 3 AND 4 and 5) OR 6" at bounding box center [233, 216] width 244 height 11
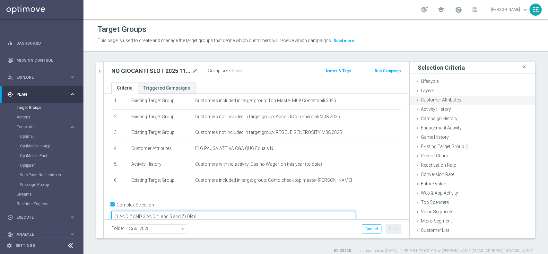
type textarea "(1 AND 2 AND 3 AND 4 and 5 and 7) OR 6"
click at [445, 102] on span "Customer Attributes" at bounding box center [441, 99] width 40 height 5
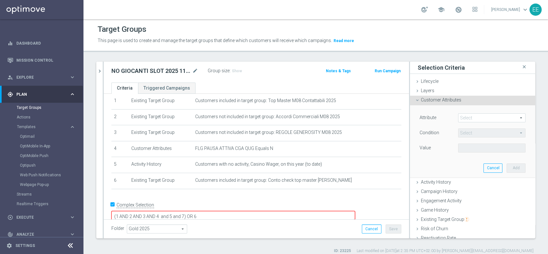
click at [465, 118] on span at bounding box center [492, 118] width 67 height 8
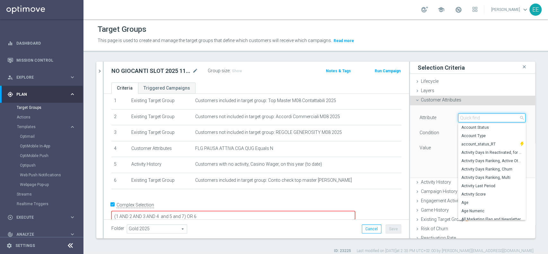
click at [465, 118] on input "search" at bounding box center [491, 117] width 67 height 9
type input "ava"
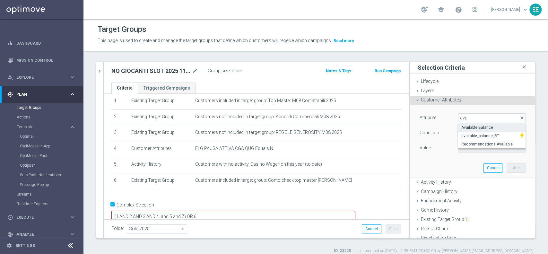
click at [465, 129] on span "Available Balance" at bounding box center [492, 127] width 61 height 5
type input "Available Balance"
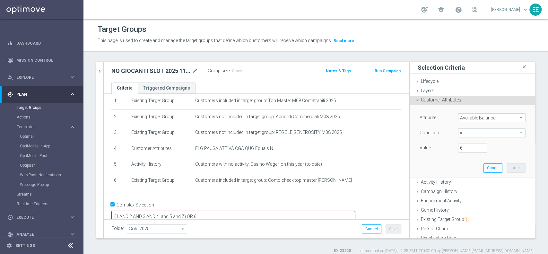
click at [462, 131] on span "=" at bounding box center [492, 133] width 67 height 8
click at [458, 145] on label "<" at bounding box center [491, 142] width 67 height 8
type input "<"
click at [460, 145] on label "€" at bounding box center [463, 148] width 6 height 6
click at [458, 145] on input "€" at bounding box center [472, 148] width 29 height 9
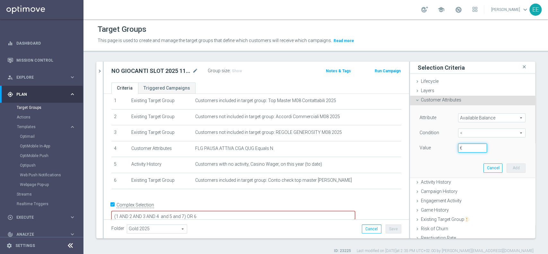
click at [463, 148] on input "€" at bounding box center [472, 148] width 29 height 9
type input "50"
click at [507, 166] on button "Add" at bounding box center [516, 168] width 19 height 9
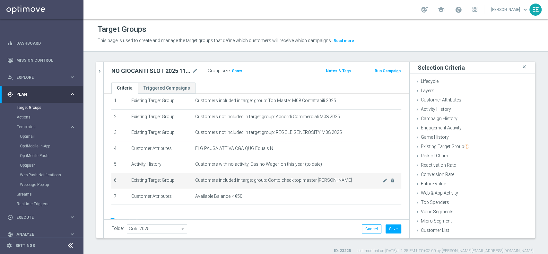
scroll to position [40, 0]
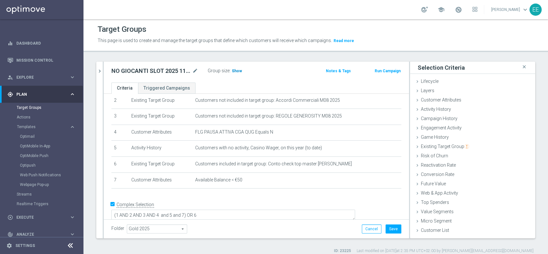
click at [236, 72] on span "Show" at bounding box center [237, 71] width 10 height 4
click at [386, 227] on button "Save" at bounding box center [394, 229] width 16 height 9
click at [35, 62] on link "Mission Control" at bounding box center [45, 60] width 59 height 17
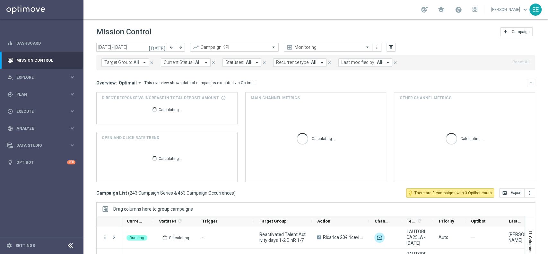
click at [365, 67] on div "Target Group: All arrow_drop_down close Current Status: All arrow_drop_down clo…" at bounding box center [315, 62] width 439 height 15
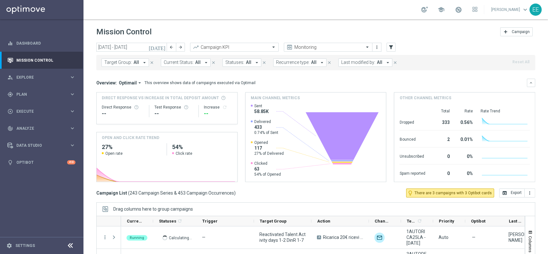
click at [365, 67] on div "Target Group: All arrow_drop_down close Current Status: All arrow_drop_down clo…" at bounding box center [315, 62] width 439 height 15
click at [364, 65] on span "Last modified by:" at bounding box center [359, 62] width 34 height 5
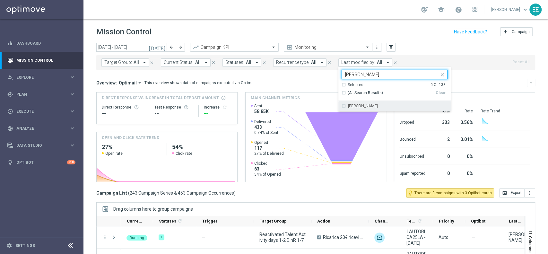
click at [370, 106] on div "[PERSON_NAME]" at bounding box center [398, 106] width 100 height 4
type input "[PERSON_NAME]"
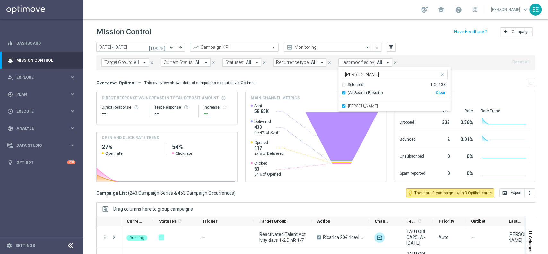
click at [431, 37] on div "Mission Control add Campaign" at bounding box center [315, 32] width 439 height 13
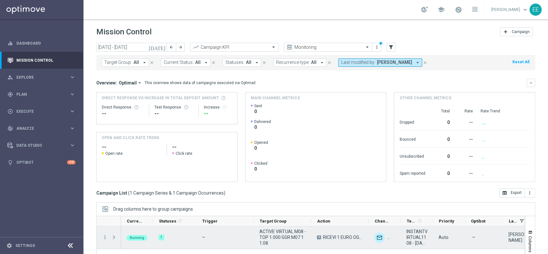
scroll to position [67, 0]
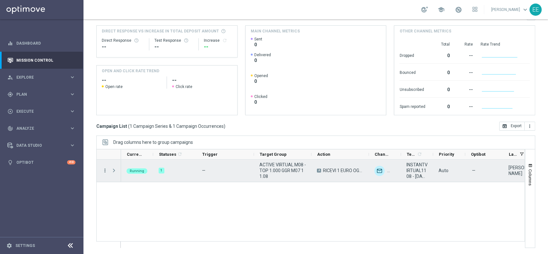
click at [104, 170] on icon "more_vert" at bounding box center [105, 171] width 6 height 6
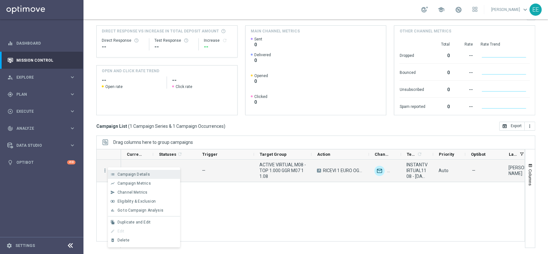
click at [140, 173] on span "Campaign Details" at bounding box center [134, 174] width 32 height 4
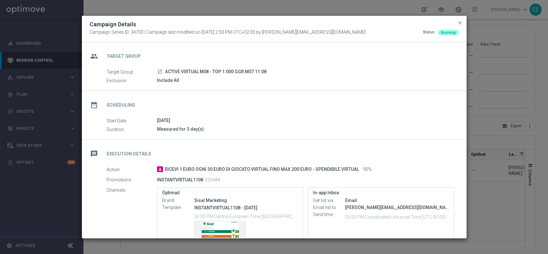
scroll to position [68, 0]
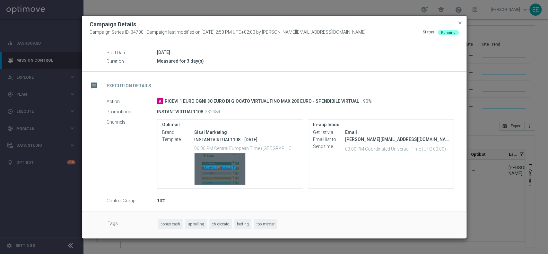
click at [221, 173] on div "Template preview" at bounding box center [220, 168] width 51 height 31
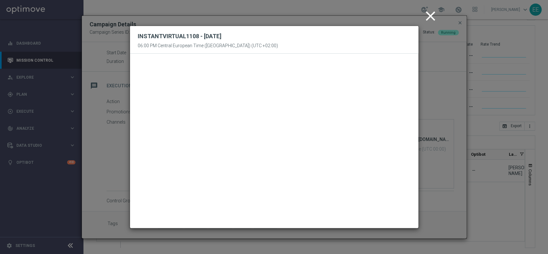
click at [435, 12] on icon "close" at bounding box center [431, 16] width 16 height 16
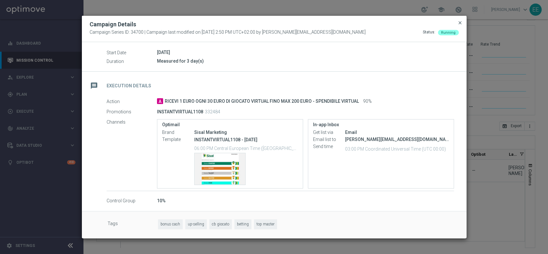
click at [461, 23] on span "close" at bounding box center [460, 22] width 5 height 5
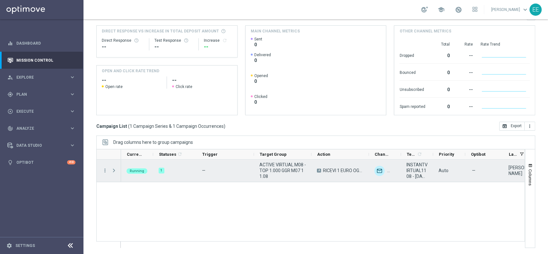
click at [114, 170] on span "Press SPACE to select this row." at bounding box center [114, 170] width 6 height 5
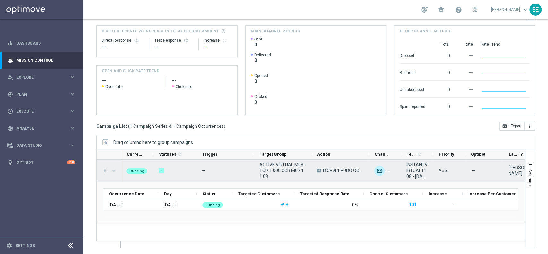
click at [284, 175] on span "ACTIVE VIRTUAL M08 - TOP 1.000 GGR M07 11.08" at bounding box center [283, 170] width 47 height 17
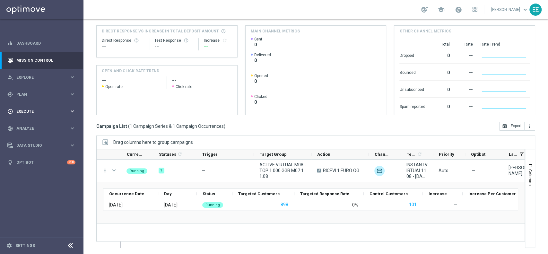
click at [19, 106] on div "play_circle_outline Execute keyboard_arrow_right" at bounding box center [41, 111] width 83 height 17
click at [41, 124] on link "Campaign Builder" at bounding box center [42, 124] width 50 height 5
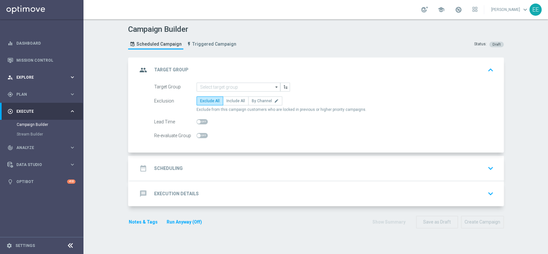
click at [29, 79] on div "person_search Explore" at bounding box center [38, 78] width 62 height 6
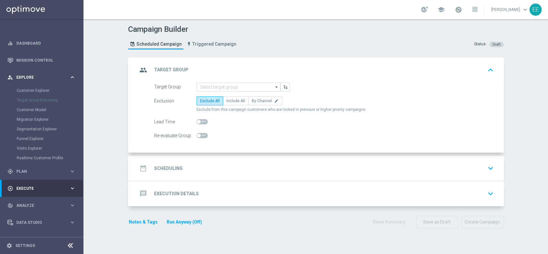
click at [31, 84] on div "person_search Explore keyboard_arrow_right" at bounding box center [41, 77] width 83 height 17
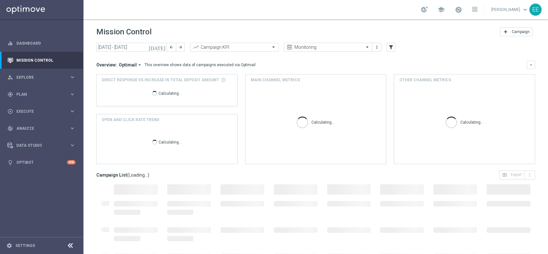
drag, startPoint x: 24, startPoint y: 97, endPoint x: 41, endPoint y: 117, distance: 25.5
click at [24, 97] on div "gps_fixed Plan keyboard_arrow_right" at bounding box center [41, 94] width 83 height 17
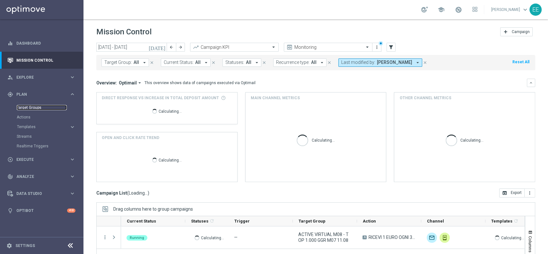
click at [31, 107] on link "Target Groups" at bounding box center [42, 107] width 50 height 5
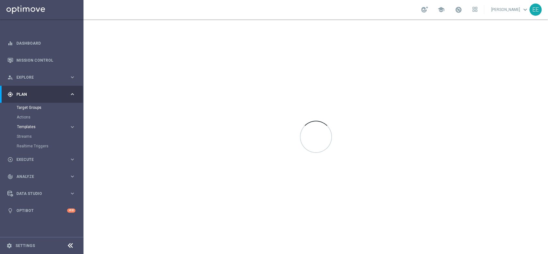
click at [31, 127] on span "Templates" at bounding box center [40, 127] width 46 height 4
click at [30, 136] on link "Optimail" at bounding box center [43, 136] width 47 height 5
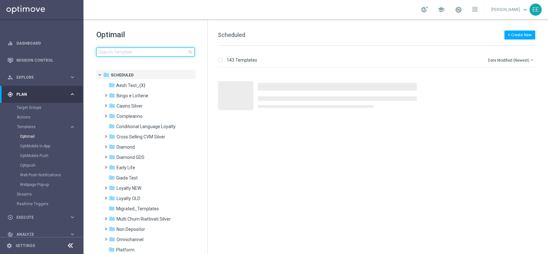
click at [150, 53] on input at bounding box center [145, 52] width 98 height 9
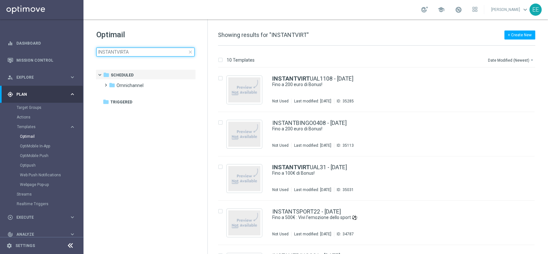
type input "INSTANTVIRT"
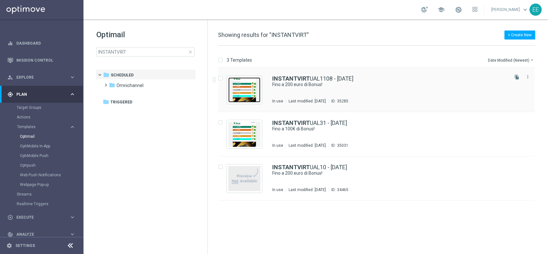
click at [253, 91] on img "Press SPACE to select this row." at bounding box center [244, 89] width 32 height 25
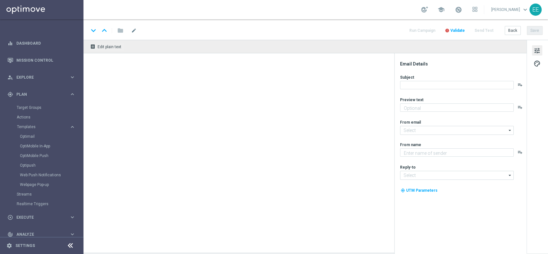
type textarea "Scopri cosa ti abbiamo riservato"
type input "[EMAIL_ADDRESS][DOMAIN_NAME]"
type textarea "Sisal"
type input "[EMAIL_ADDRESS][DOMAIN_NAME]"
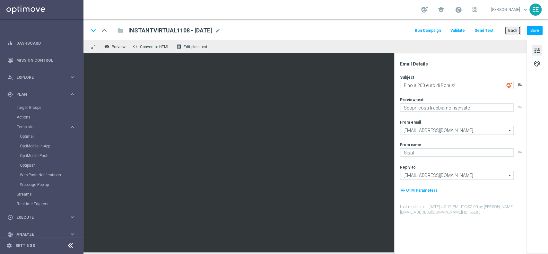
click at [509, 30] on button "Back" at bounding box center [513, 30] width 16 height 9
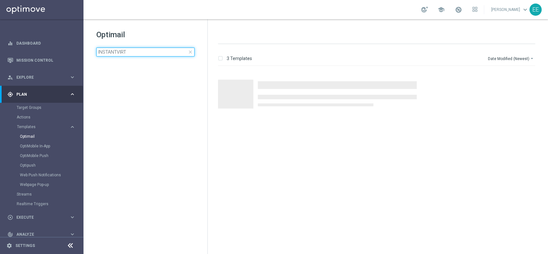
click at [138, 54] on input "INSTANTVIRT" at bounding box center [145, 52] width 98 height 9
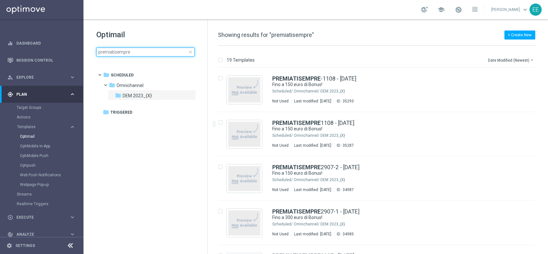
type input "premiatisempre"
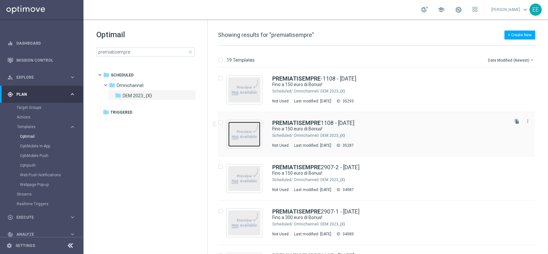
click at [244, 135] on img "Press SPACE to select this row." at bounding box center [244, 134] width 32 height 25
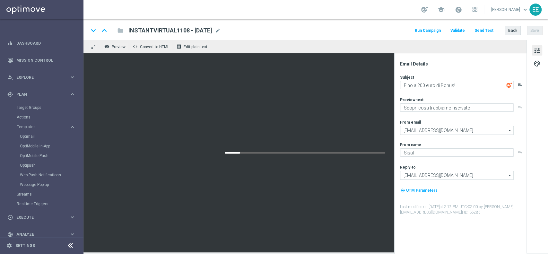
type textarea "Fino a 150 euro di Bonus!"
type textarea "Scopri cosa ti abbiamo riservato!"
click at [513, 34] on button "Back" at bounding box center [513, 30] width 16 height 9
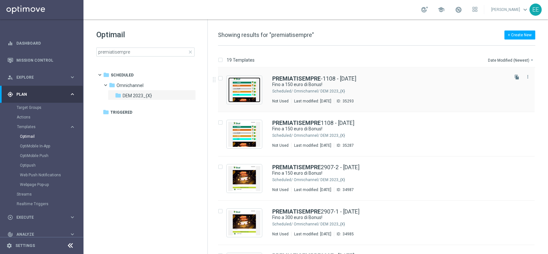
click at [254, 83] on img "Press SPACE to select this row." at bounding box center [244, 89] width 32 height 25
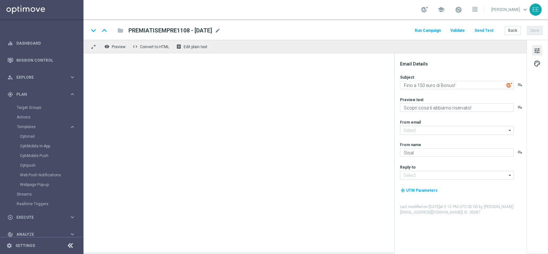
type input "[EMAIL_ADDRESS][DOMAIN_NAME]"
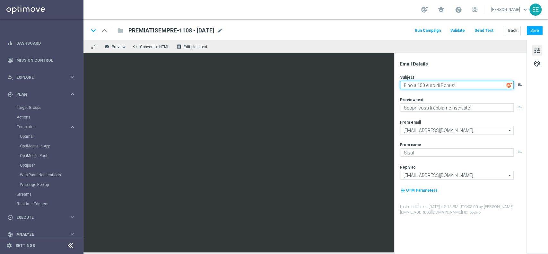
click at [420, 84] on textarea "Fino a 150 euro di Bonus!" at bounding box center [457, 85] width 114 height 8
type textarea "Fino a 100 euro di Bonus!"
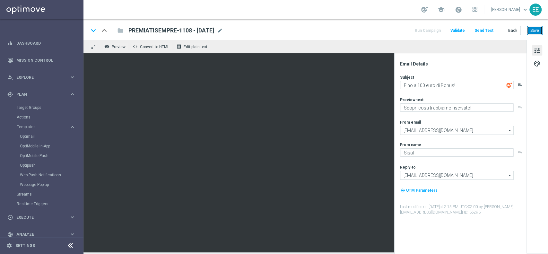
click at [535, 30] on button "Save" at bounding box center [535, 30] width 16 height 9
click at [353, 22] on div "keyboard_arrow_down keyboard_arrow_up folder PREMIATISEMPRE-1108 - 11.08.2025 P…" at bounding box center [316, 29] width 465 height 21
click at [517, 32] on button "Back" at bounding box center [513, 30] width 16 height 9
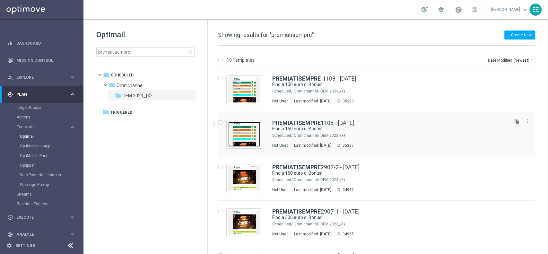
click at [247, 131] on img "Press SPACE to select this row." at bounding box center [244, 134] width 32 height 25
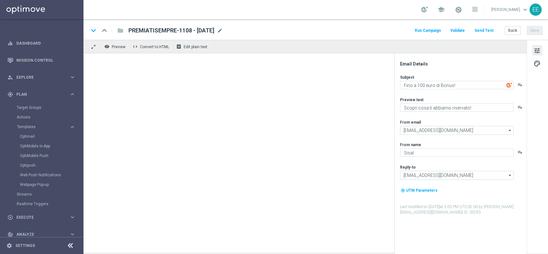
type textarea "Fino a 150 euro di Bonus!"
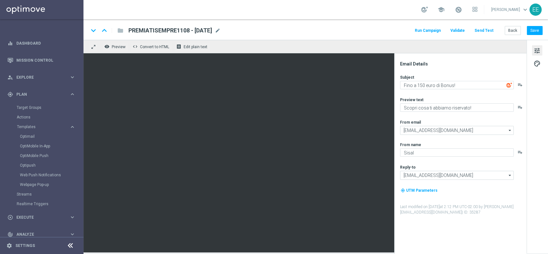
click at [348, 19] on div "keyboard_arrow_down keyboard_arrow_up folder PREMIATISEMPRE1108 - 11.08.2025 PR…" at bounding box center [316, 29] width 465 height 21
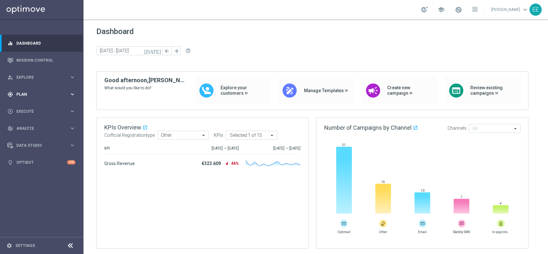
click at [21, 93] on span "Plan" at bounding box center [42, 95] width 53 height 4
click at [36, 107] on link "Target Groups" at bounding box center [42, 107] width 50 height 5
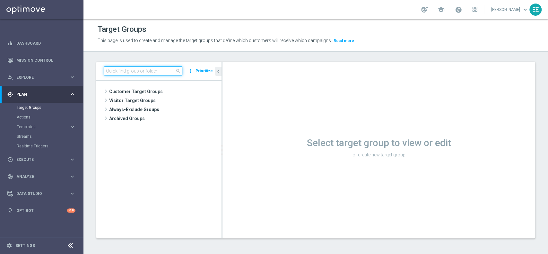
click at [135, 67] on input at bounding box center [143, 71] width 78 height 9
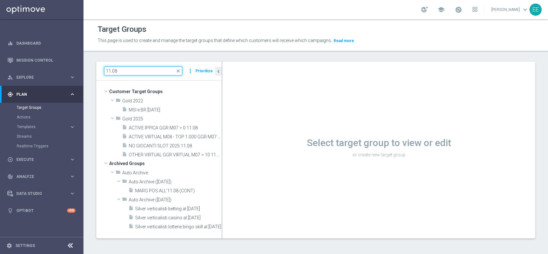
type input "11.08"
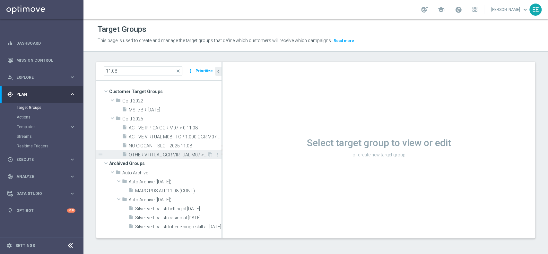
click at [157, 152] on span "OTHER VIRTUAL GGR VIRTUAL M07 > 10 11.08" at bounding box center [168, 154] width 78 height 5
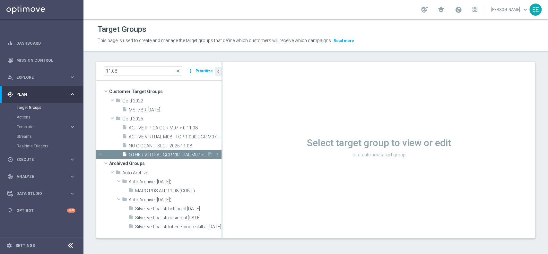
click at [169, 155] on span "OTHER VIRTUAL GGR VIRTUAL M07 > 10 11.08" at bounding box center [168, 154] width 78 height 5
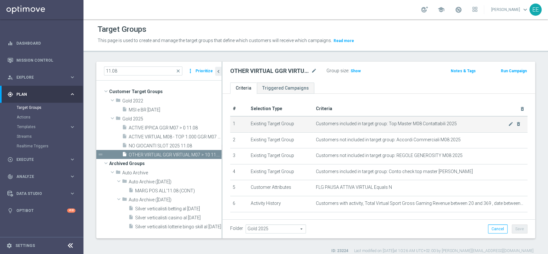
scroll to position [21, 0]
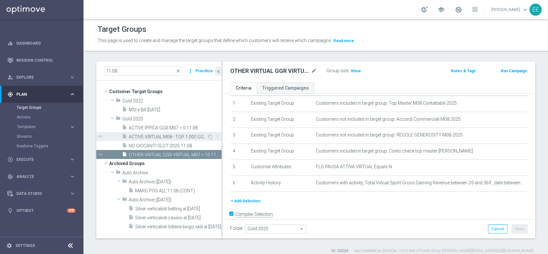
click at [168, 138] on span "ACTIVE VIRTUAL M08 - TOP 1.000 GGR M07 11.08" at bounding box center [168, 136] width 78 height 5
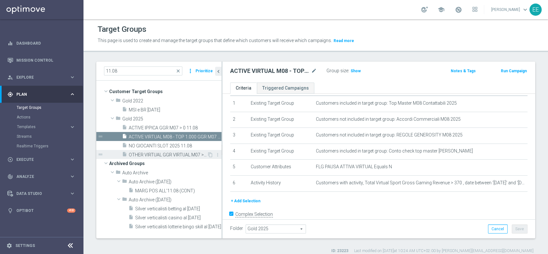
click at [183, 152] on span "OTHER VIRTUAL GGR VIRTUAL M07 > 10 11.08" at bounding box center [168, 154] width 78 height 5
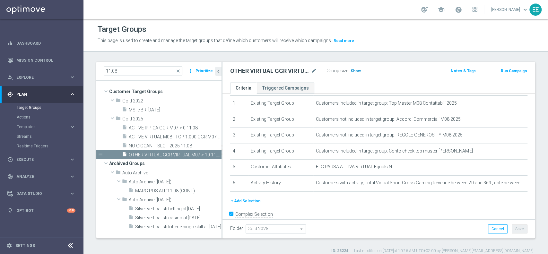
click at [355, 69] on span "Show" at bounding box center [356, 71] width 10 height 4
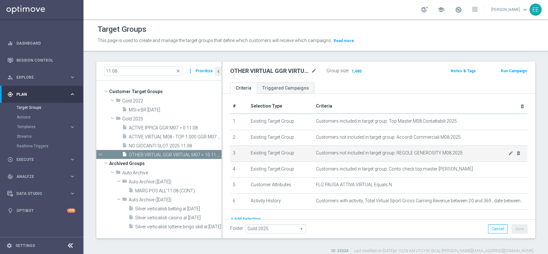
scroll to position [3, 0]
